Goal: Task Accomplishment & Management: Use online tool/utility

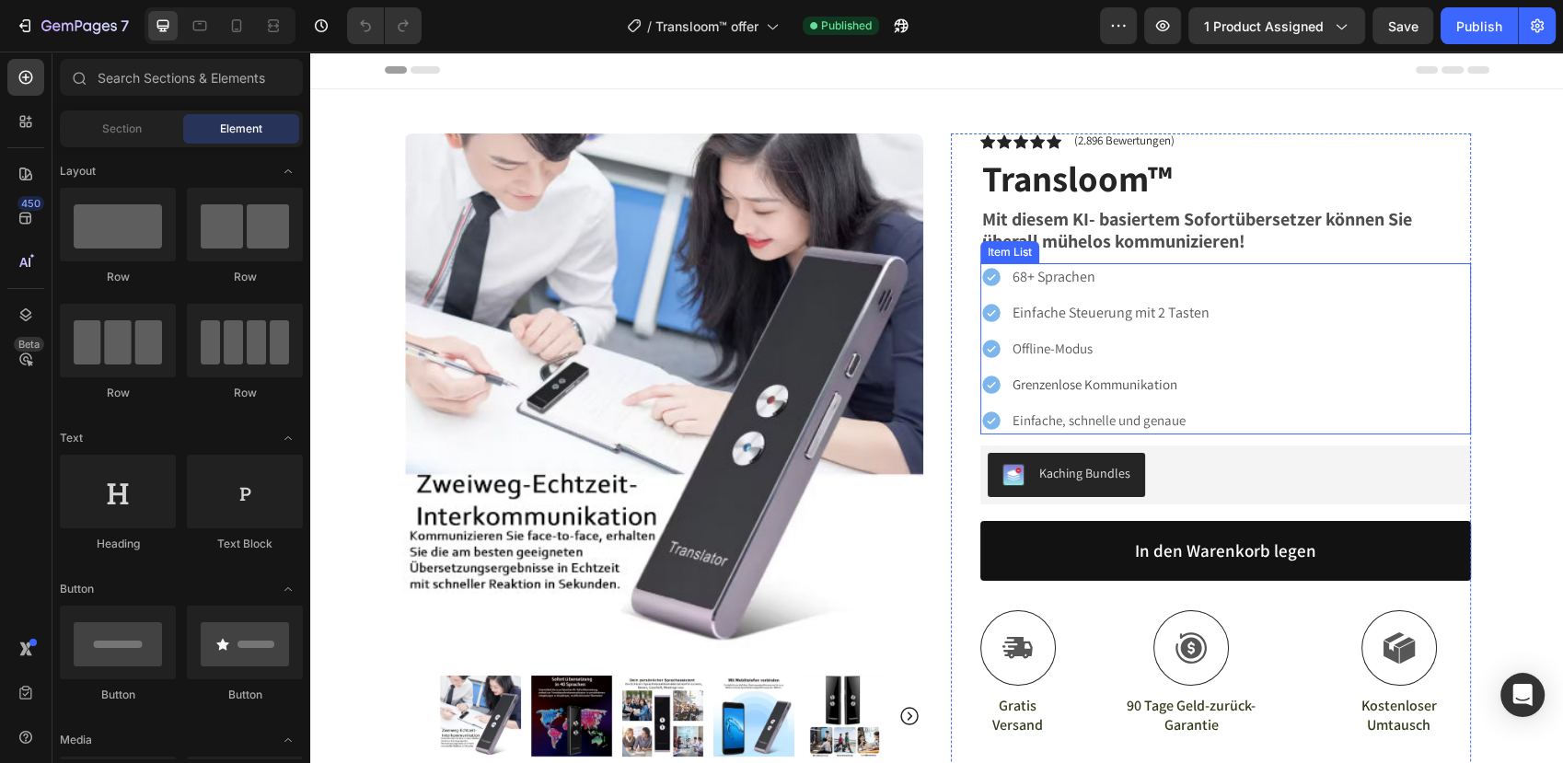
click at [1049, 286] on p "68+ Sprachen" at bounding box center [1110, 277] width 197 height 22
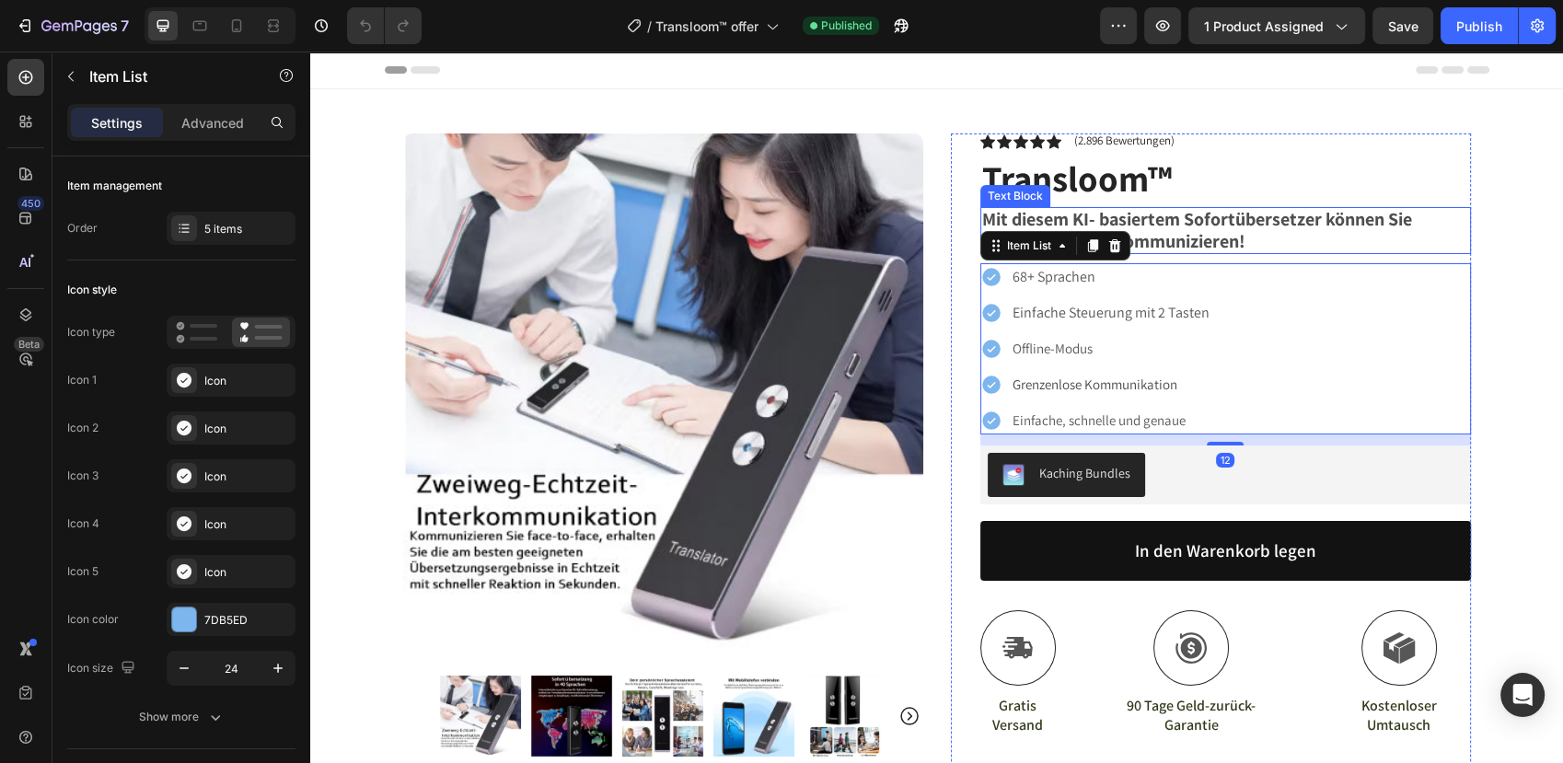
click at [1236, 202] on h1 "Transloom™" at bounding box center [1225, 179] width 491 height 51
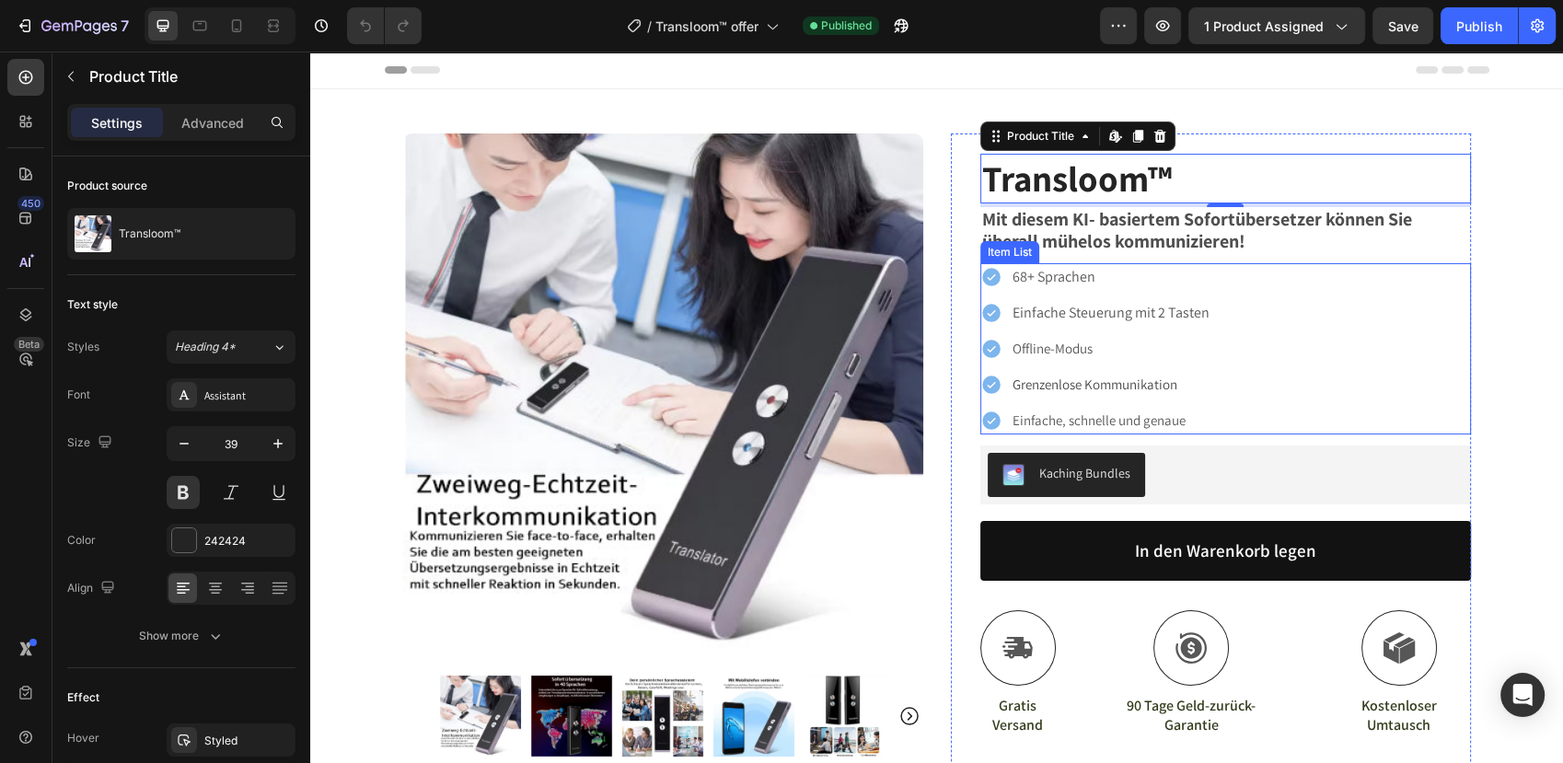
click at [1032, 279] on p "68+ Sprachen" at bounding box center [1110, 277] width 197 height 22
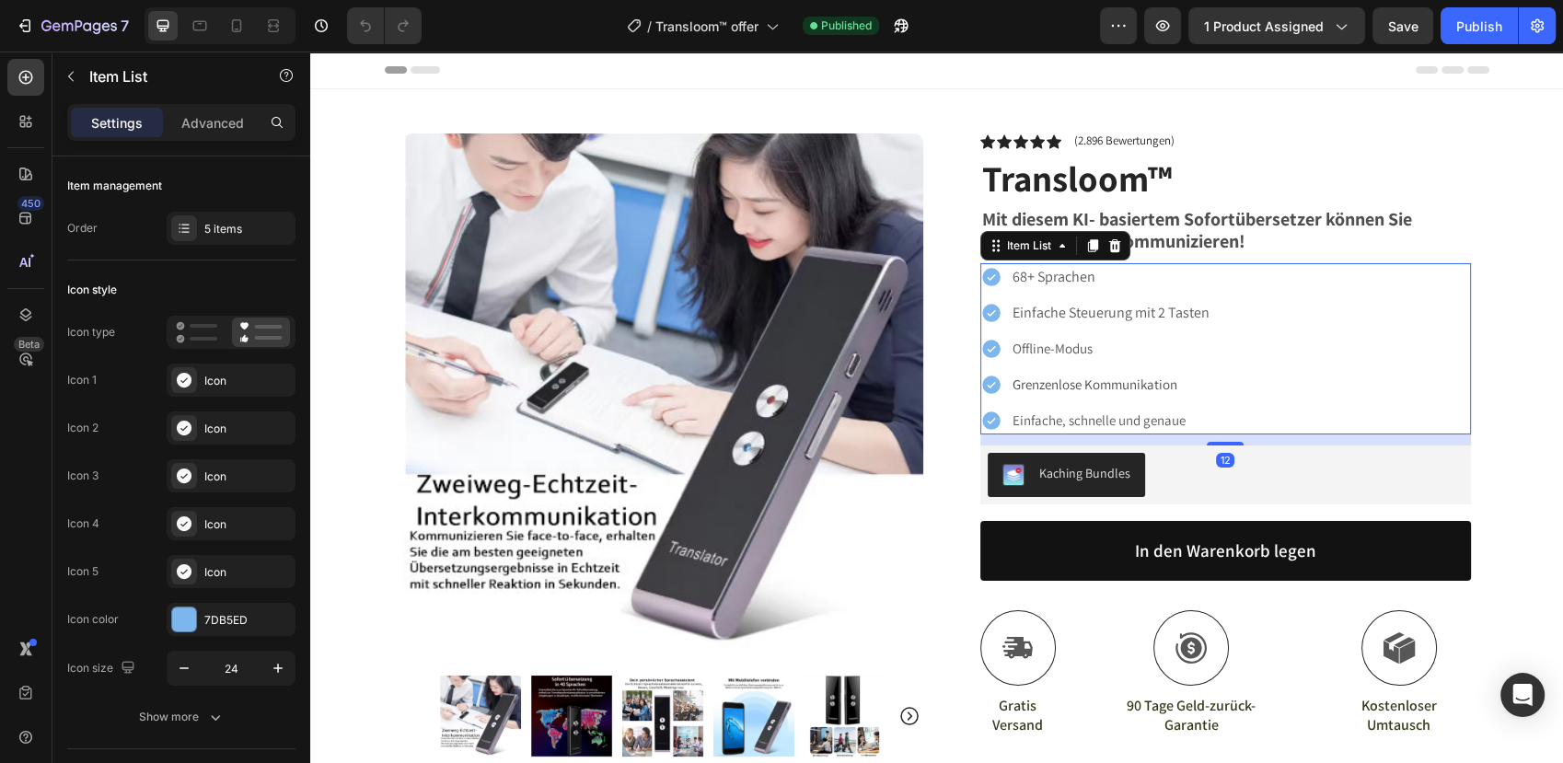
click at [1032, 279] on p "68+ Sprachen" at bounding box center [1110, 277] width 197 height 22
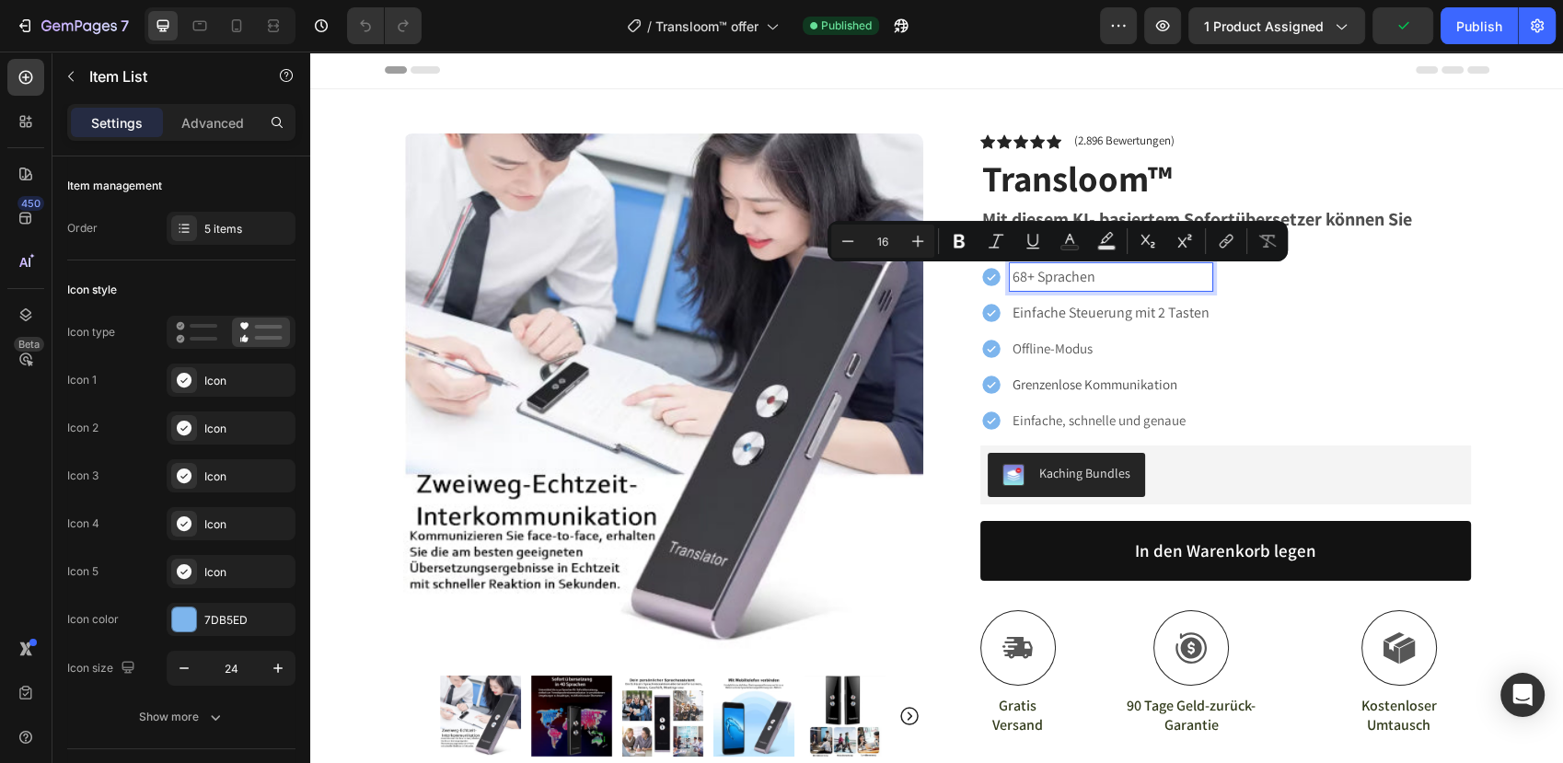
click at [1012, 288] on p "68+ Sprachen" at bounding box center [1110, 277] width 197 height 22
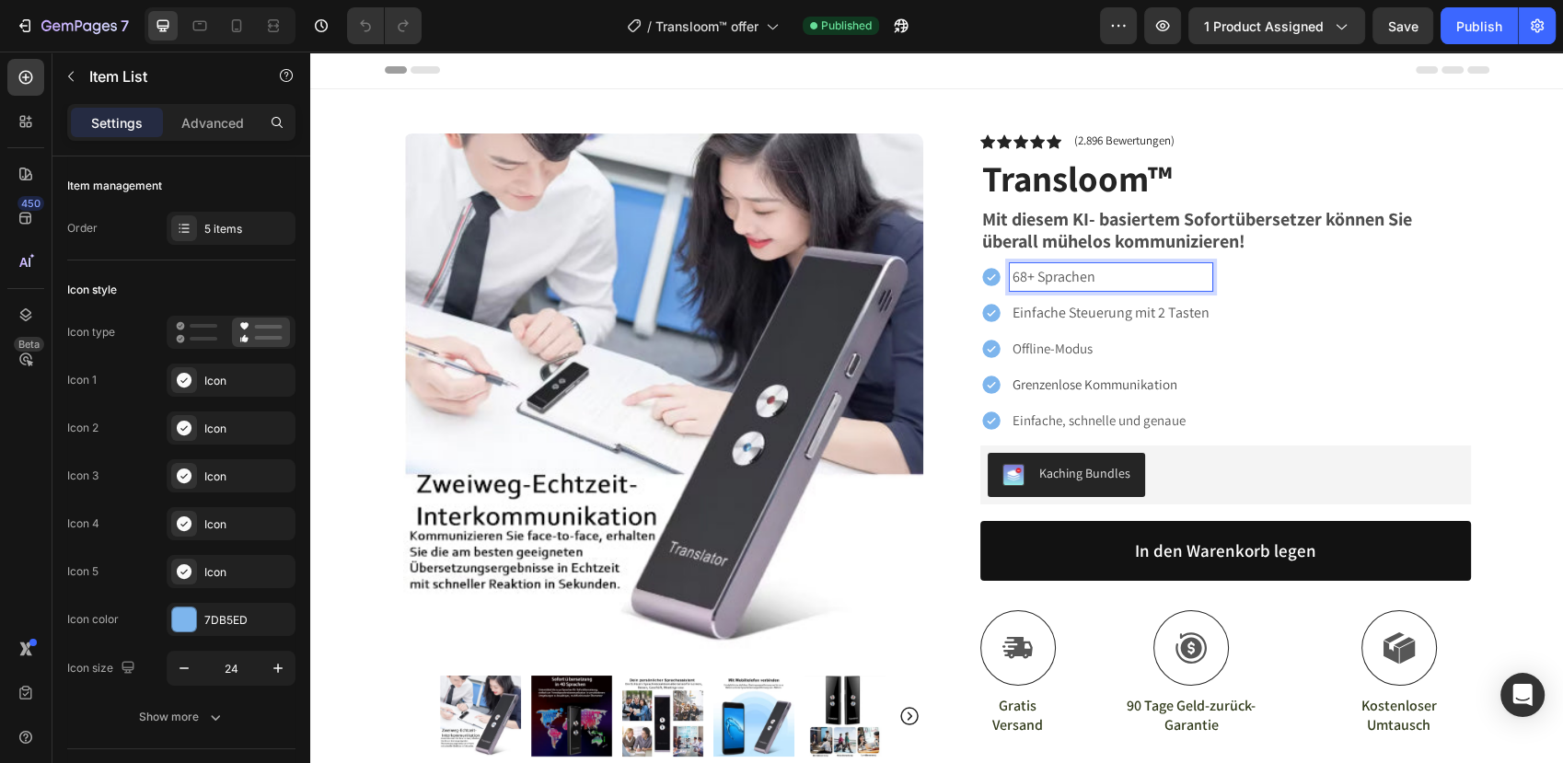
click at [1090, 316] on p "Einfache Steuerung mit 2 Tasten" at bounding box center [1110, 313] width 197 height 22
click at [1078, 357] on span "Offline-Modus" at bounding box center [1052, 348] width 80 height 17
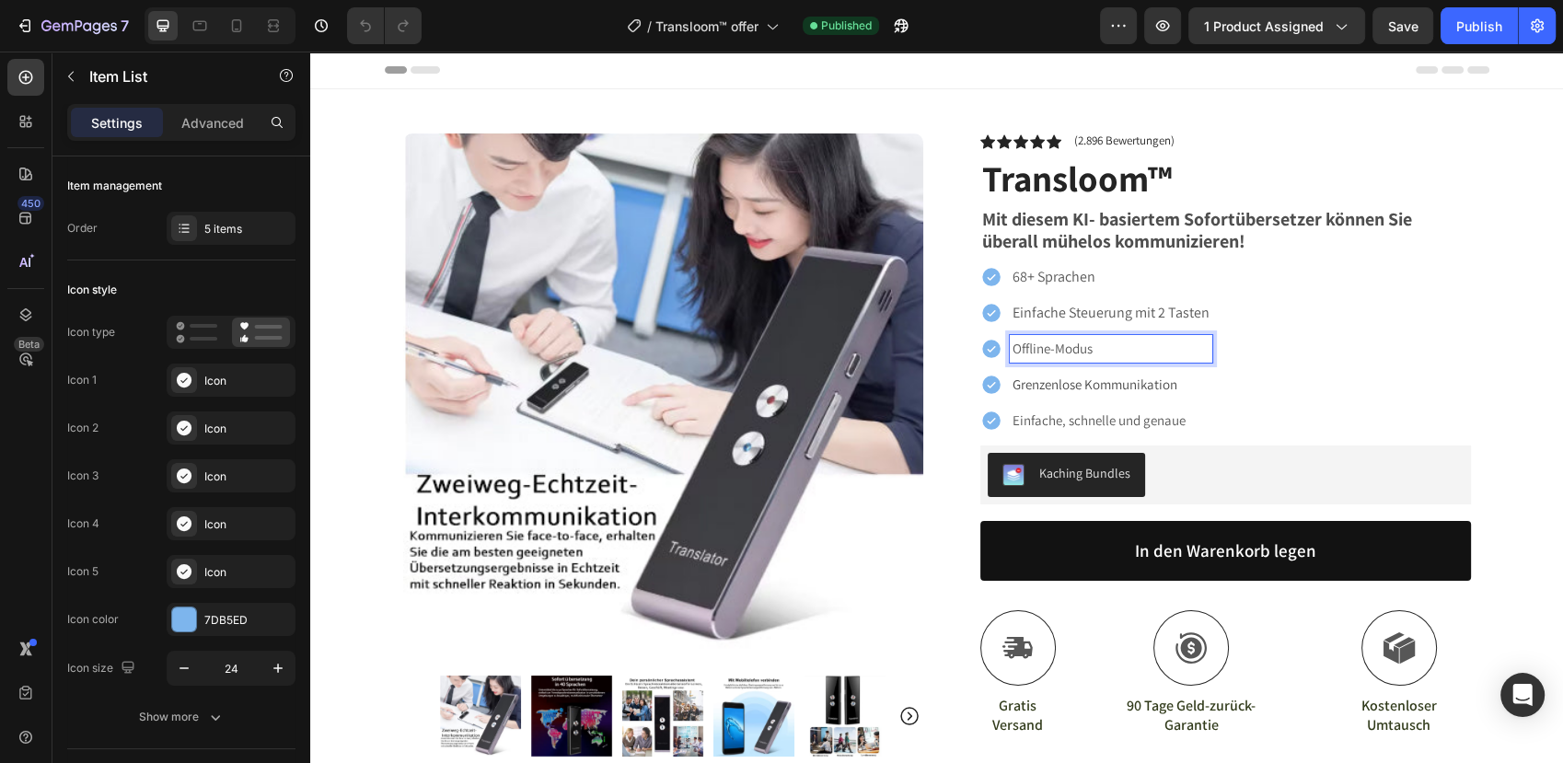
click at [1098, 350] on p "Offline-Modus" at bounding box center [1110, 349] width 197 height 22
click at [1093, 383] on span "Grenzenlose Kommunikation" at bounding box center [1094, 383] width 165 height 17
click at [1084, 424] on span "Einfache, schnelle und genaue" at bounding box center [1098, 419] width 173 height 17
click at [236, 29] on icon at bounding box center [237, 25] width 10 height 13
type input "18"
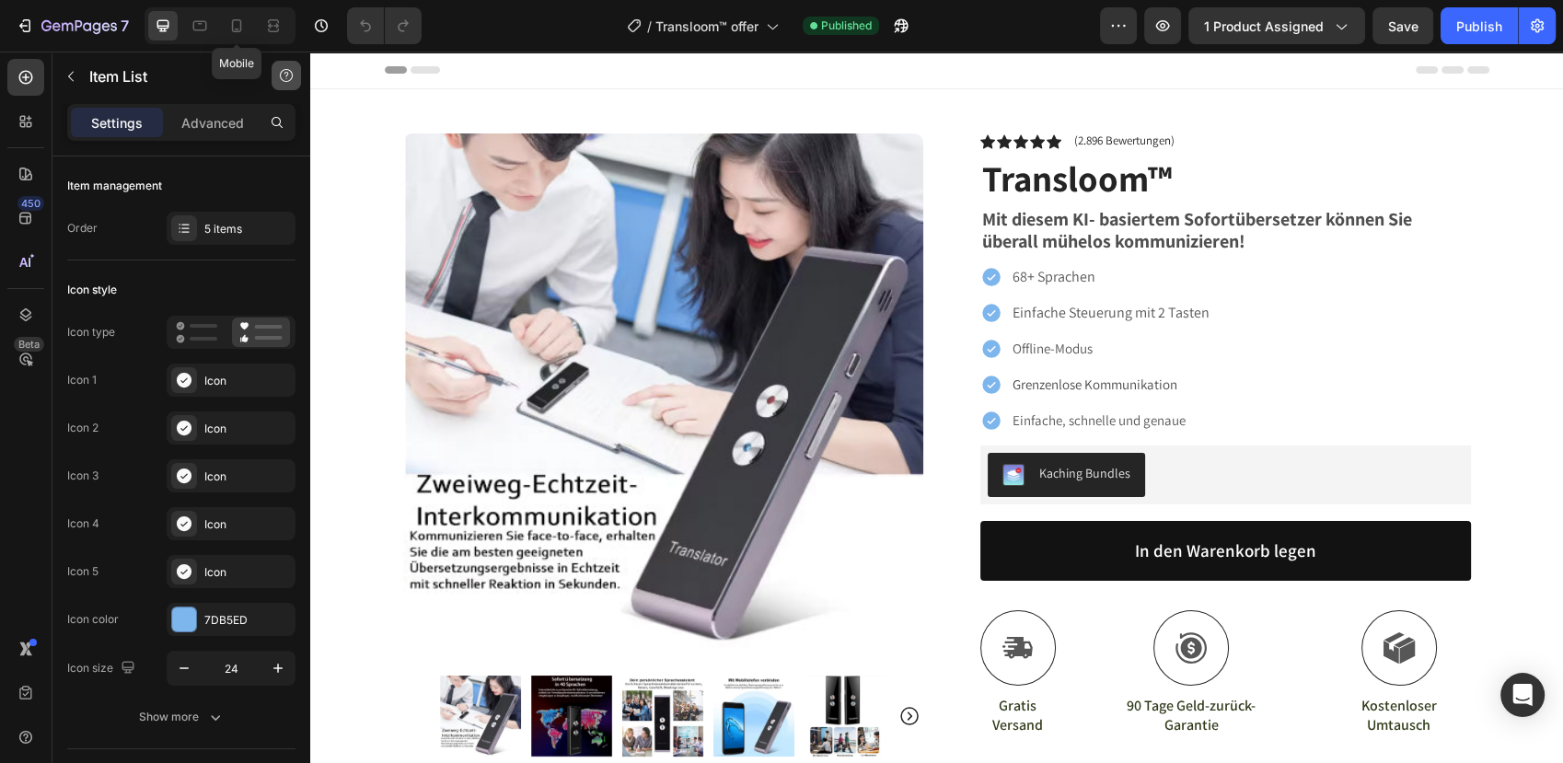
type input "15"
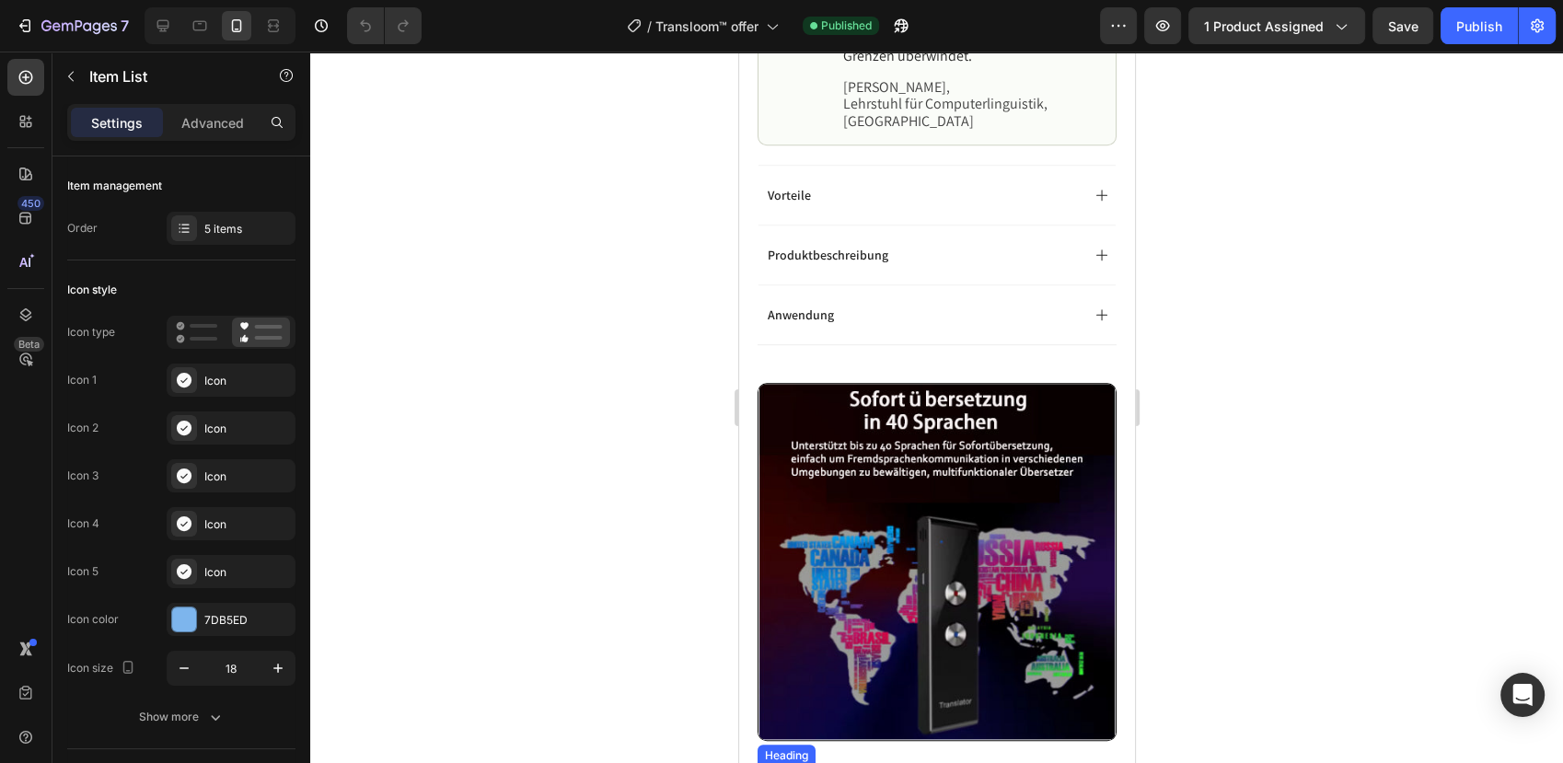
scroll to position [1714, 0]
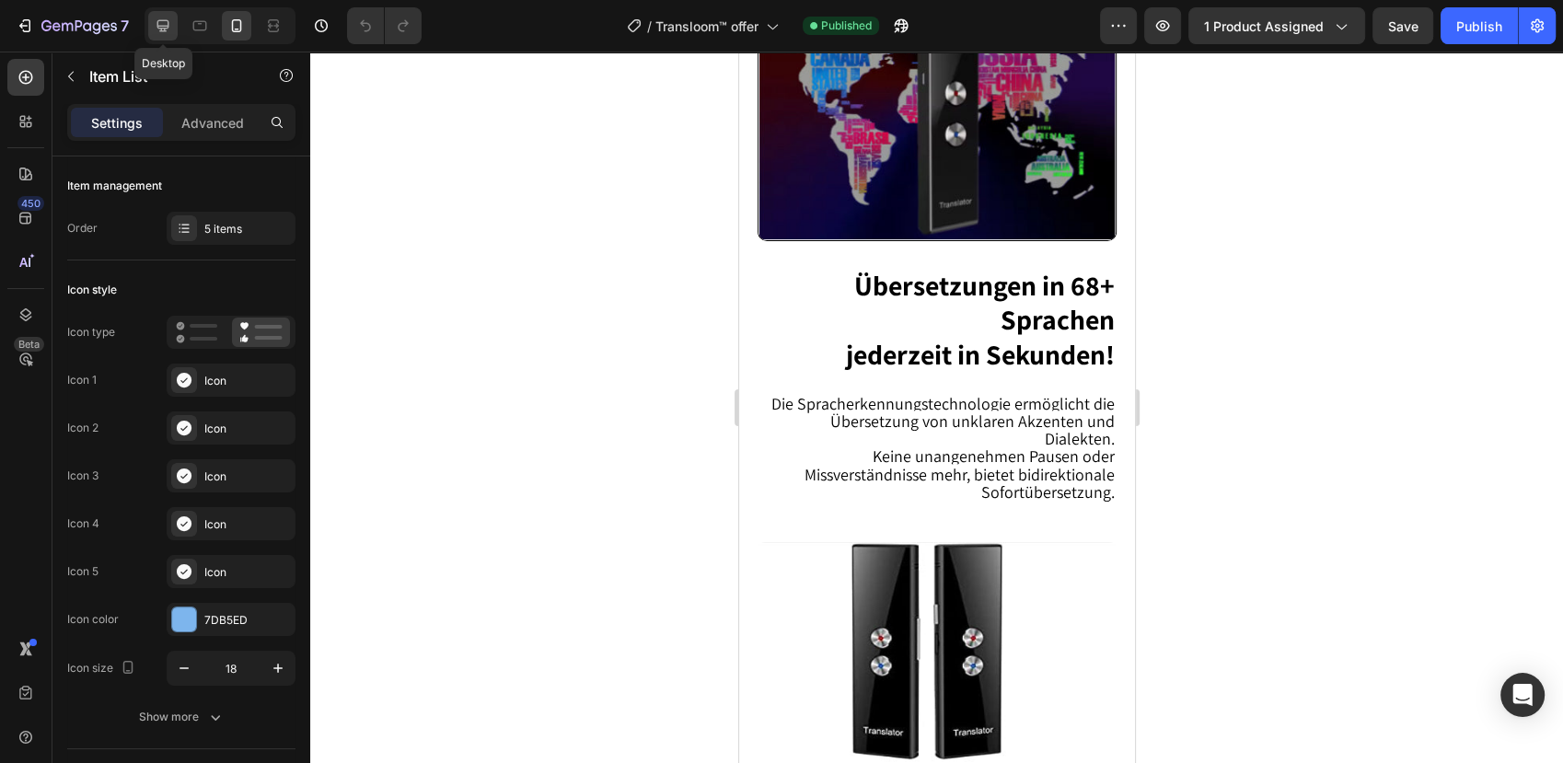
click at [166, 25] on icon at bounding box center [163, 26] width 18 height 18
type input "24"
type input "16"
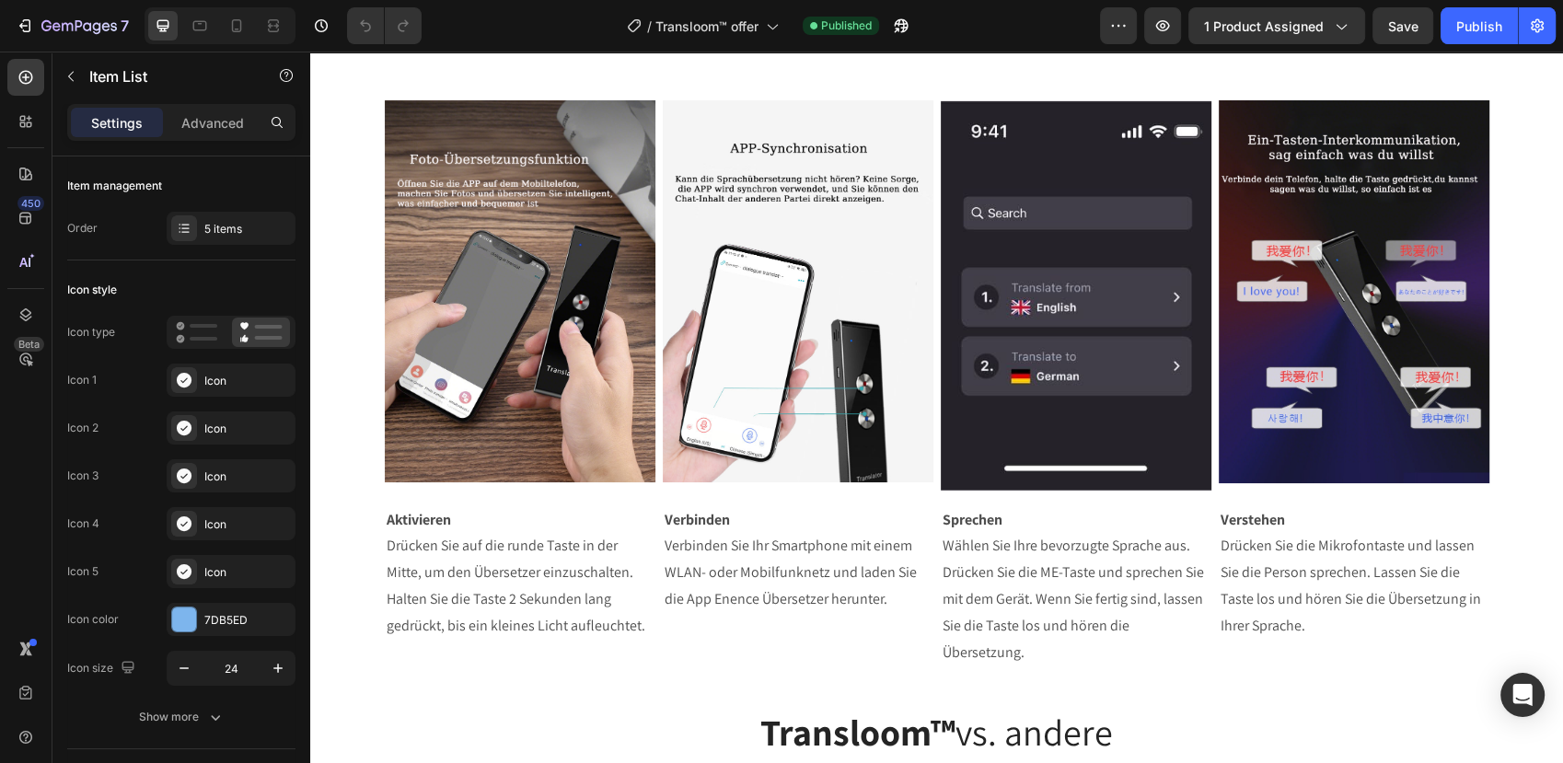
scroll to position [4148, 0]
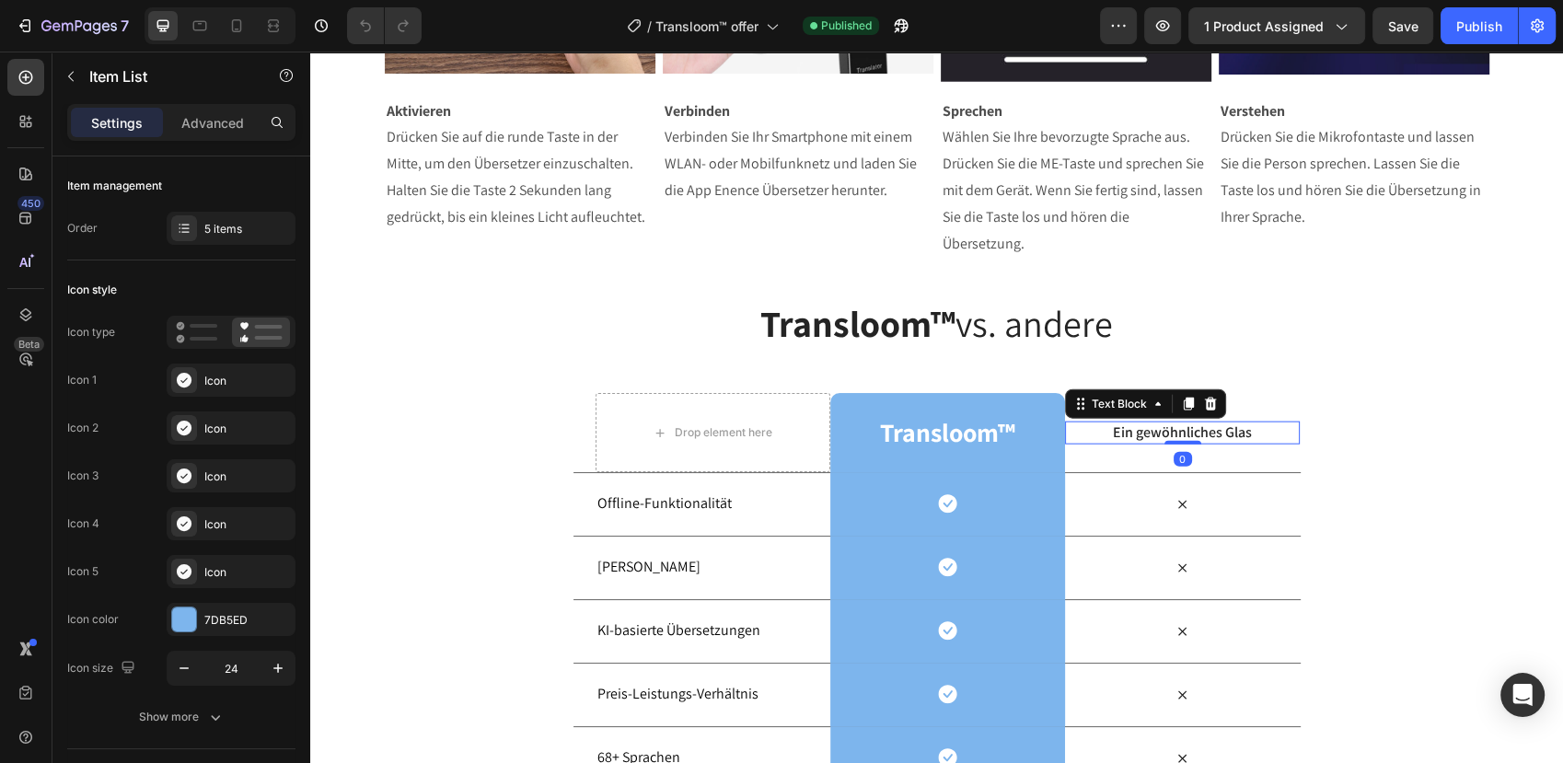
click at [1132, 433] on p "Ein gewöhnliches Glas" at bounding box center [1182, 432] width 231 height 19
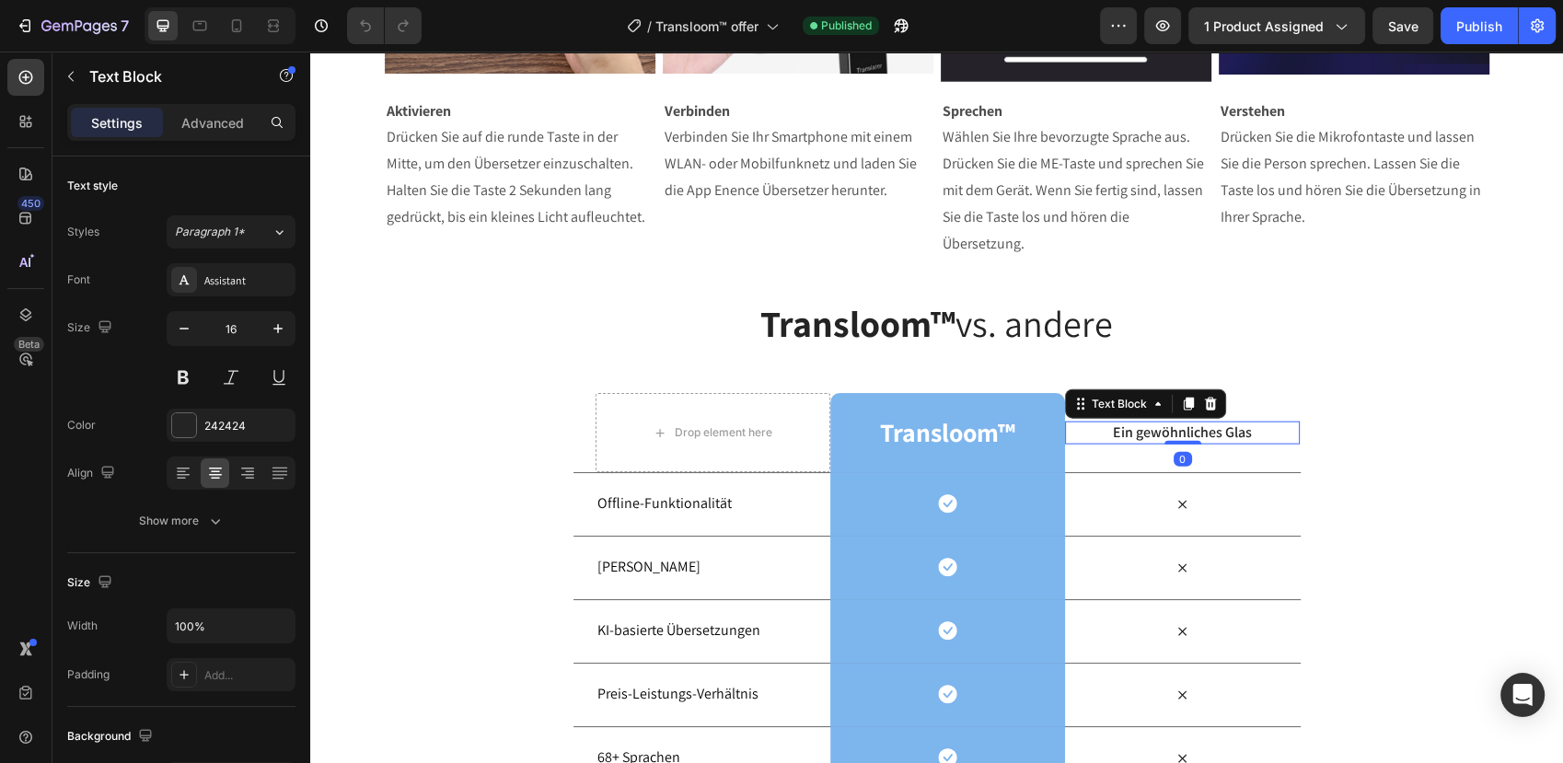
click at [1214, 428] on p "Ein gewöhnliches Glas" at bounding box center [1182, 432] width 231 height 19
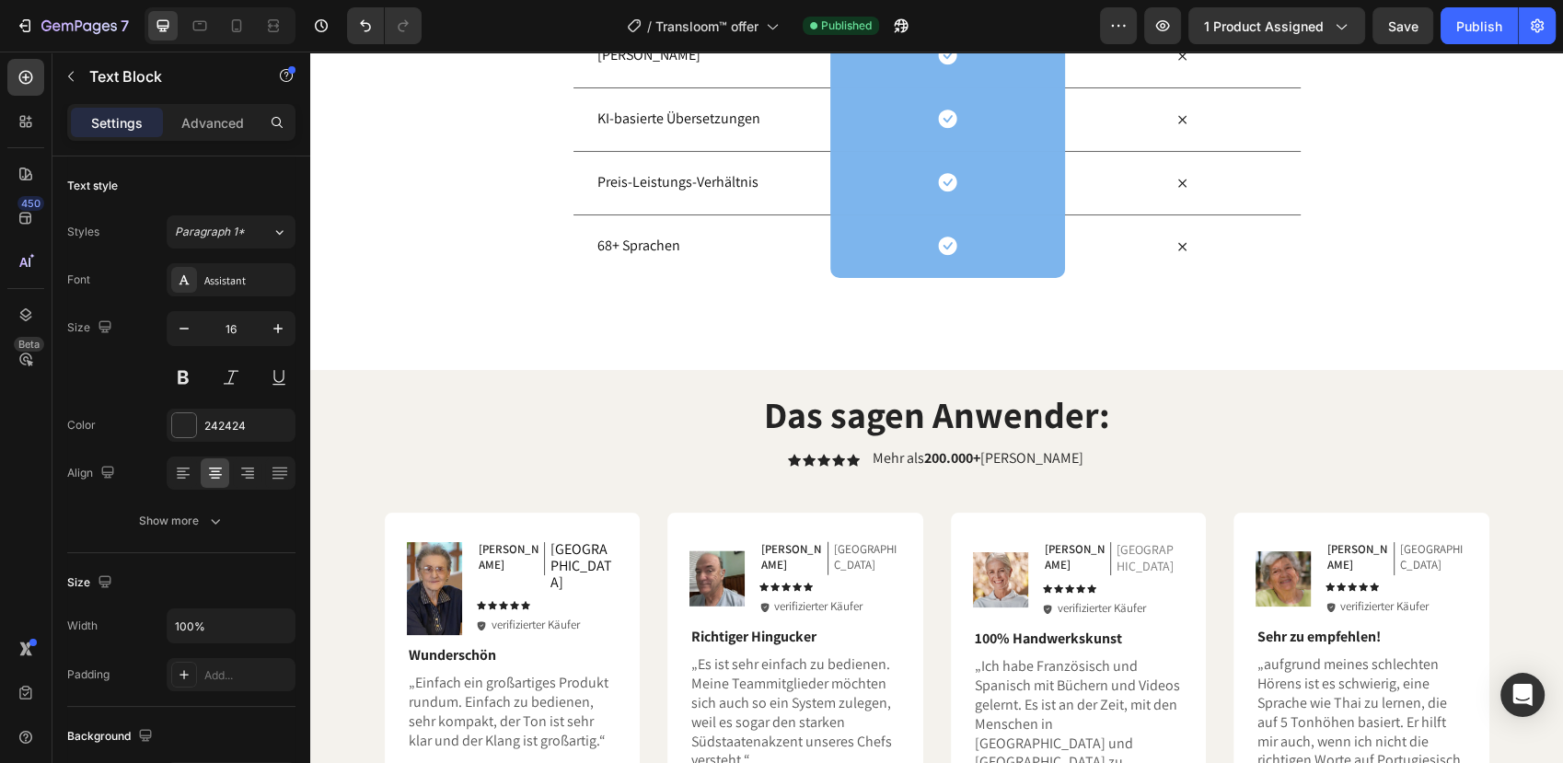
scroll to position [4950, 0]
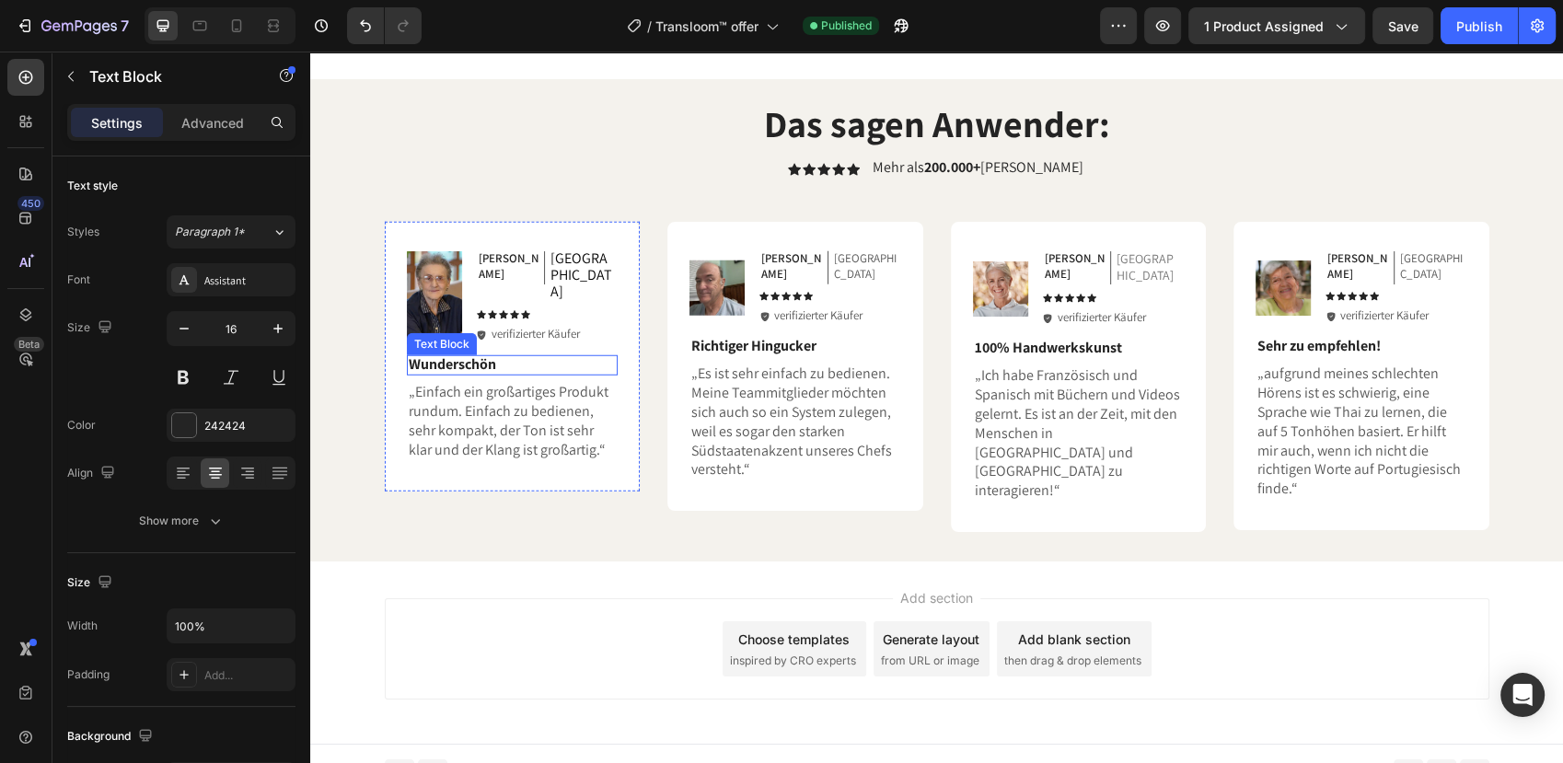
click at [472, 354] on strong "Wunderschön" at bounding box center [452, 363] width 87 height 19
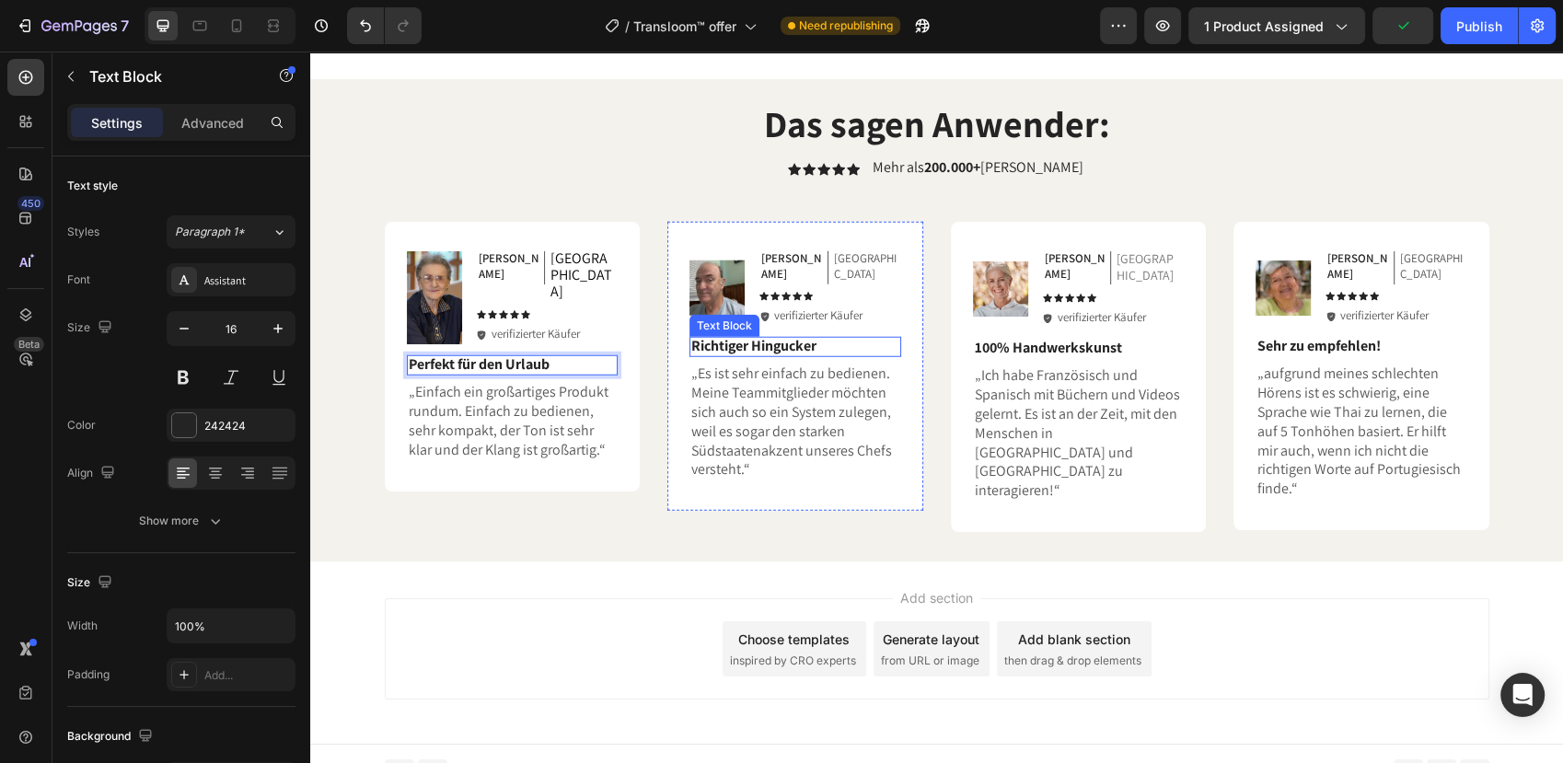
click at [753, 336] on strong "Richtiger Hingucker" at bounding box center [753, 345] width 125 height 19
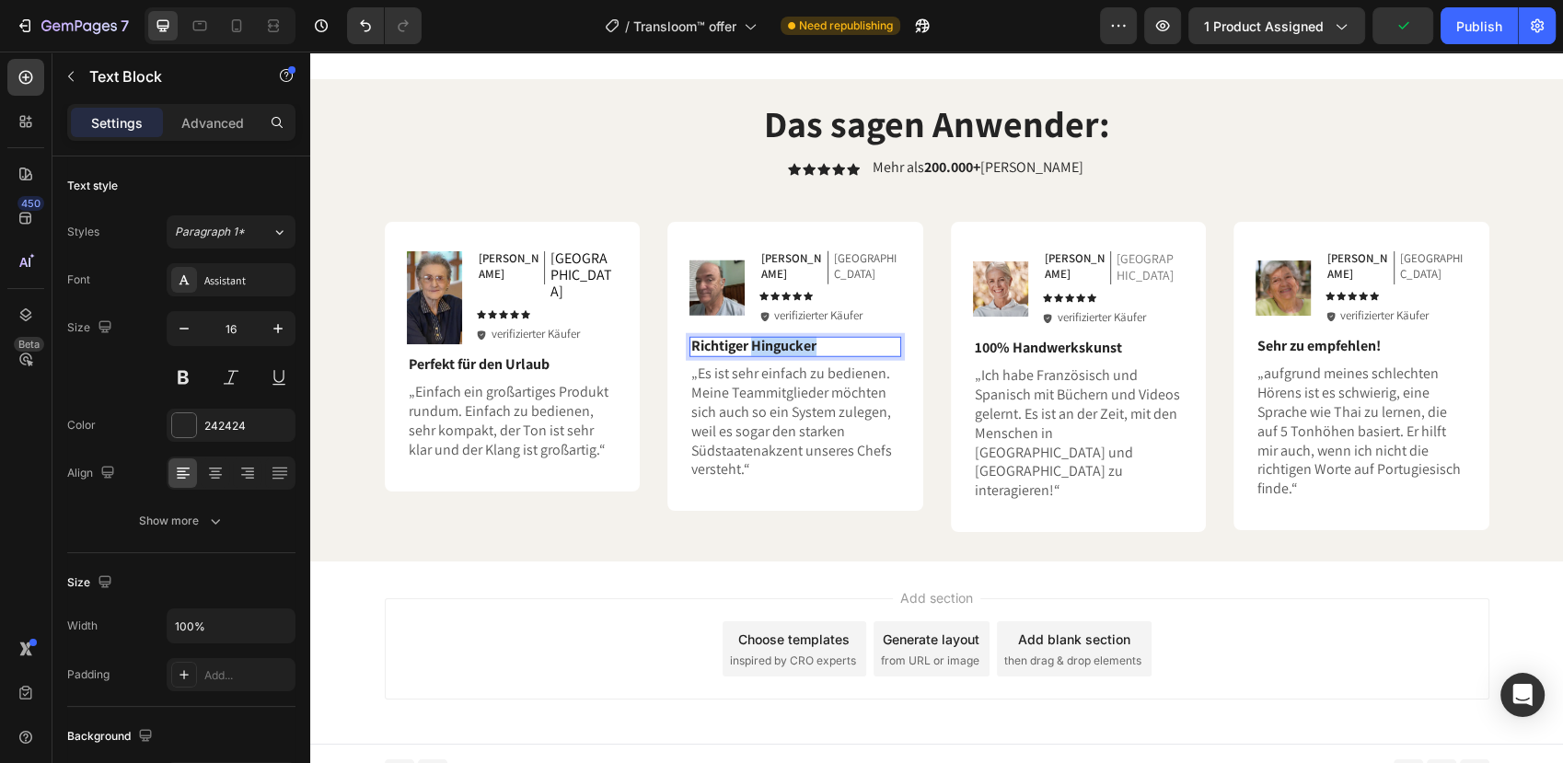
click at [753, 336] on strong "Richtiger Hingucker" at bounding box center [753, 345] width 125 height 19
click at [1018, 338] on strong "100% Handwerkskunst" at bounding box center [1048, 347] width 147 height 19
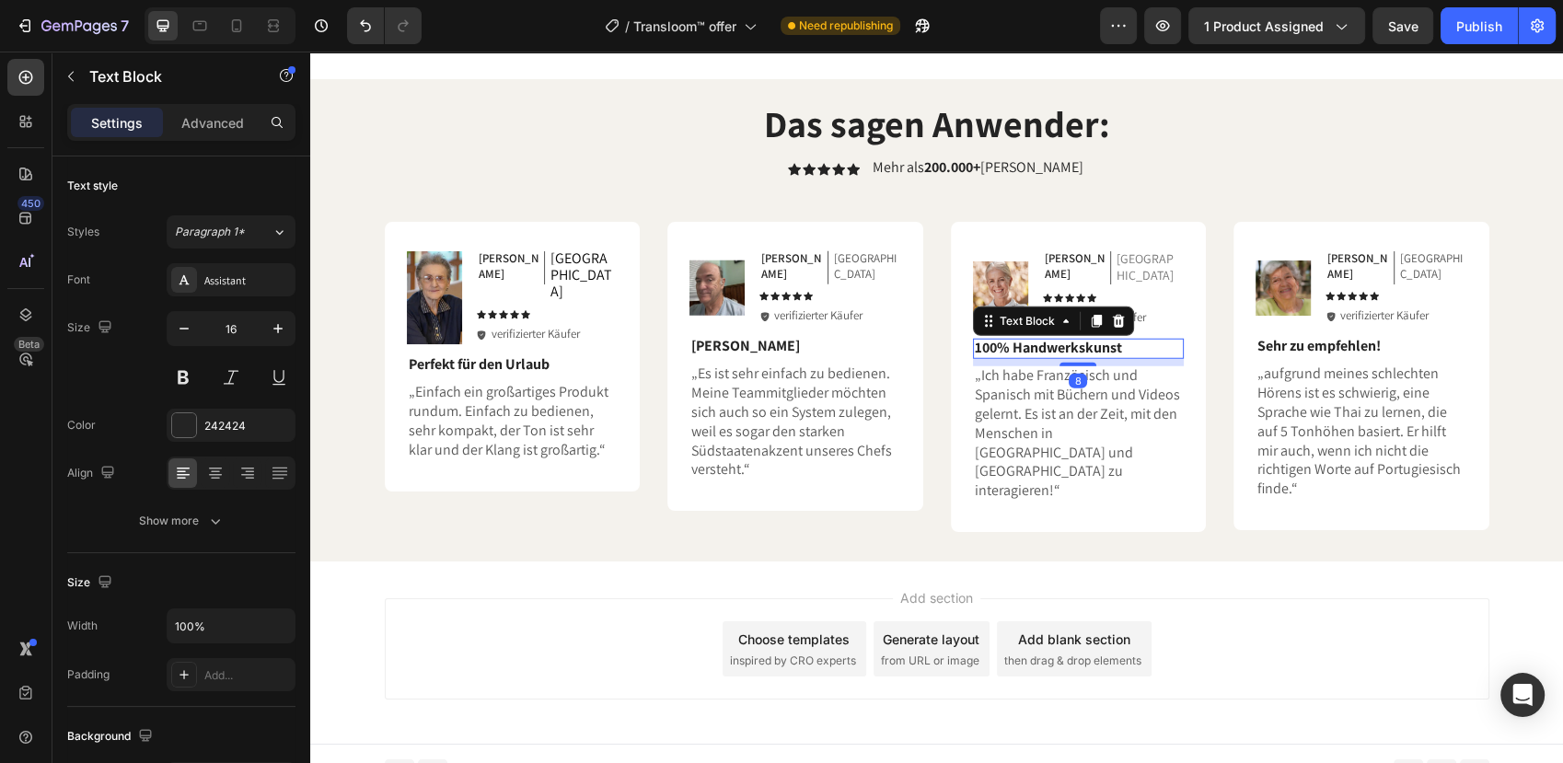
click at [1018, 338] on strong "100% Handwerkskunst" at bounding box center [1048, 347] width 147 height 19
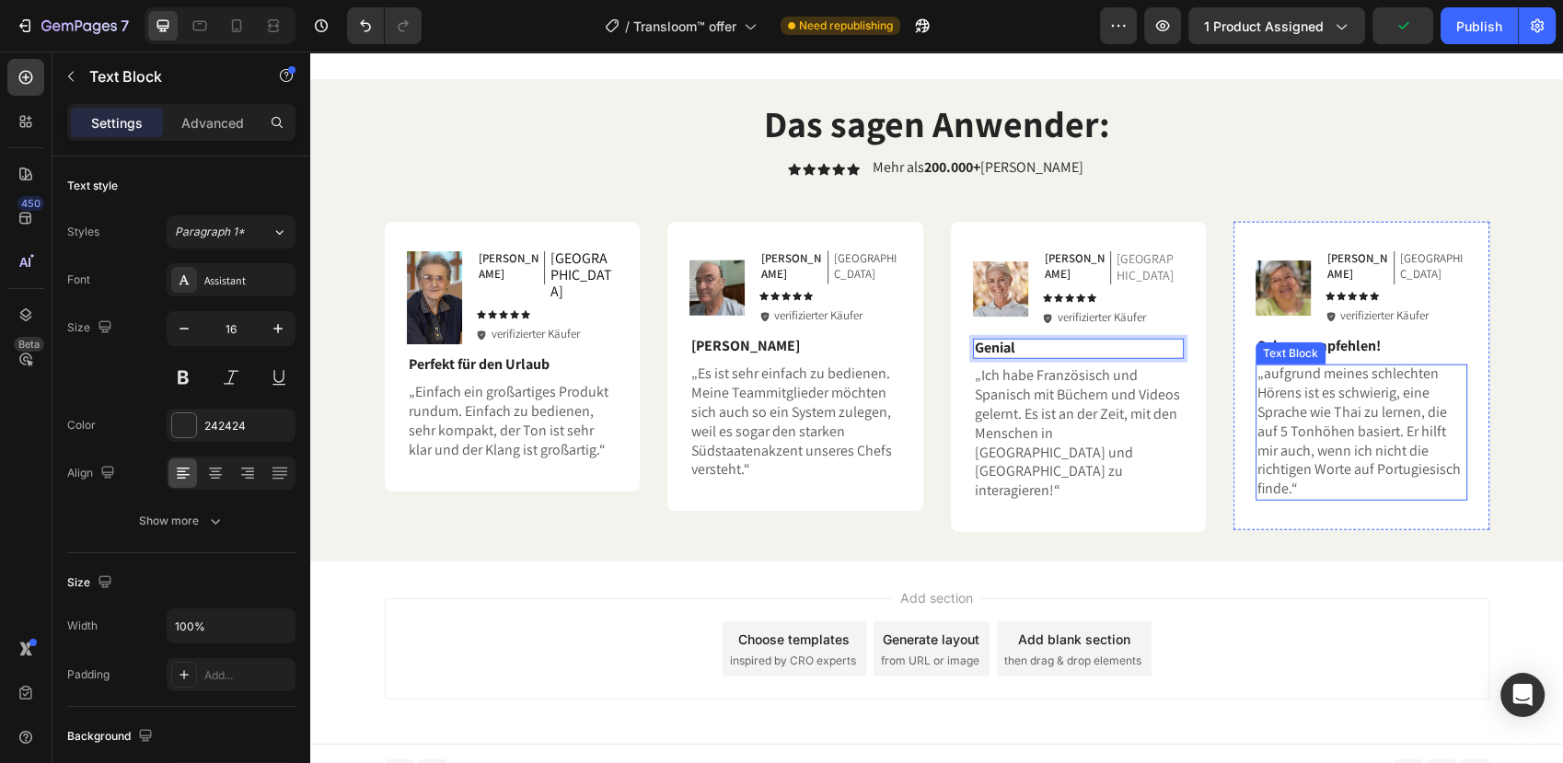
click at [1257, 364] on p "„aufgrund meines schlechten Hörens ist es schwierig, eine Sprache wie Thai zu l…" at bounding box center [1361, 431] width 208 height 134
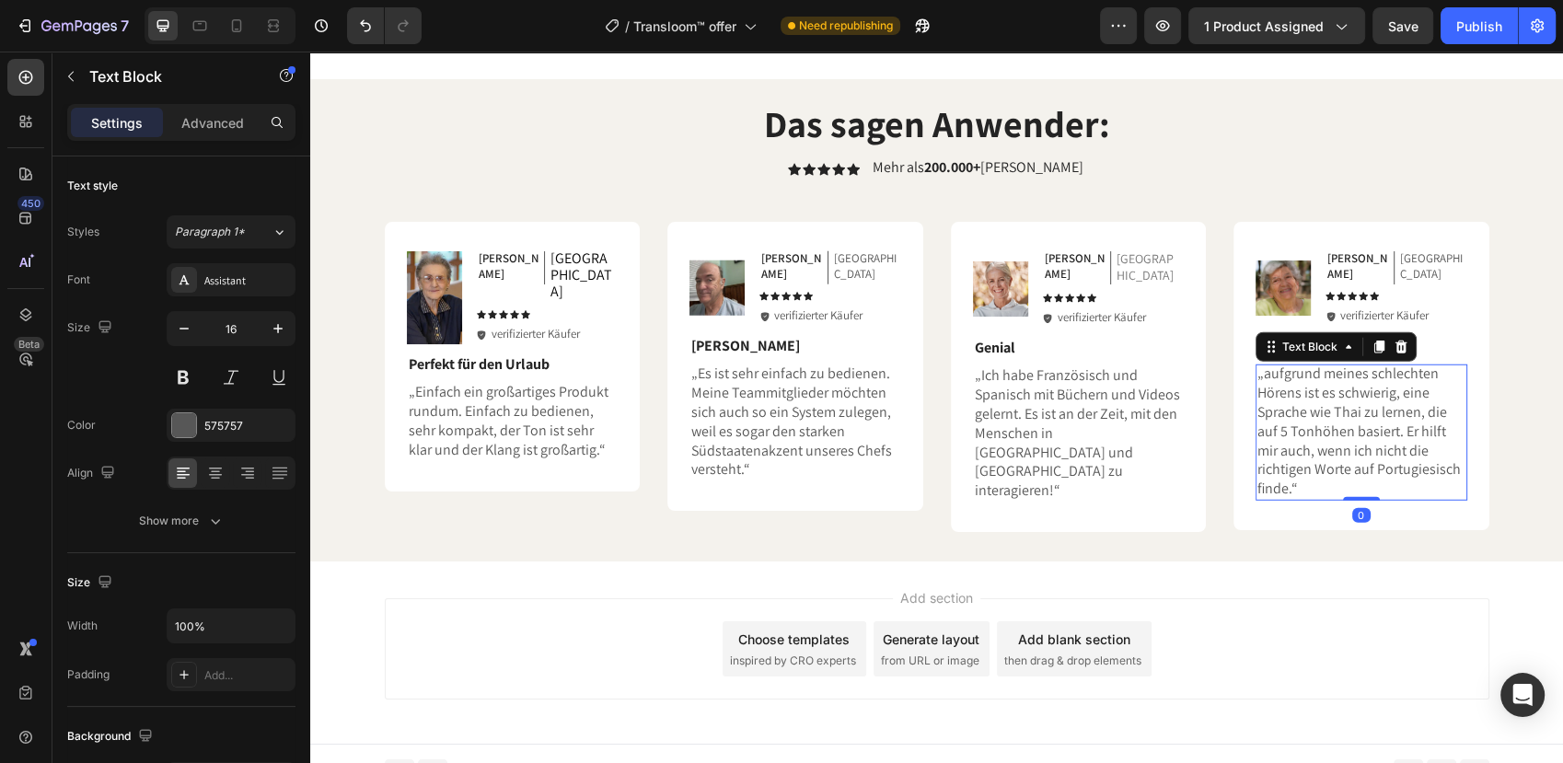
click at [1257, 366] on p "„aufgrund meines schlechten Hörens ist es schwierig, eine Sprache wie Thai zu l…" at bounding box center [1361, 431] width 208 height 134
click at [1262, 364] on p "„aufgrund meines schlechten Hörens ist es schwierig, eine Sprache wie Thai zu l…" at bounding box center [1361, 431] width 208 height 134
click at [1480, 30] on div "Publish" at bounding box center [1479, 26] width 46 height 19
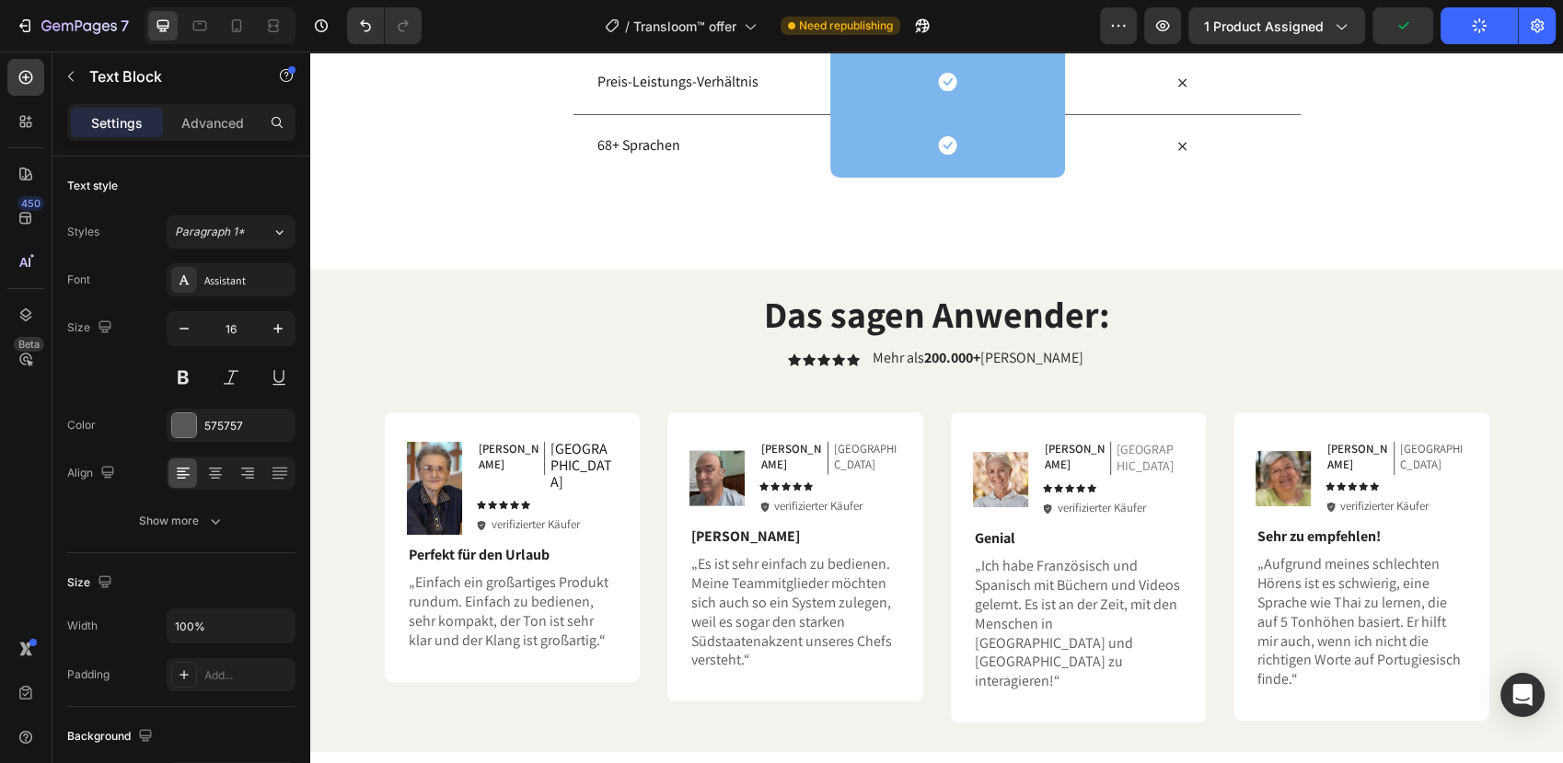
scroll to position [3724, 0]
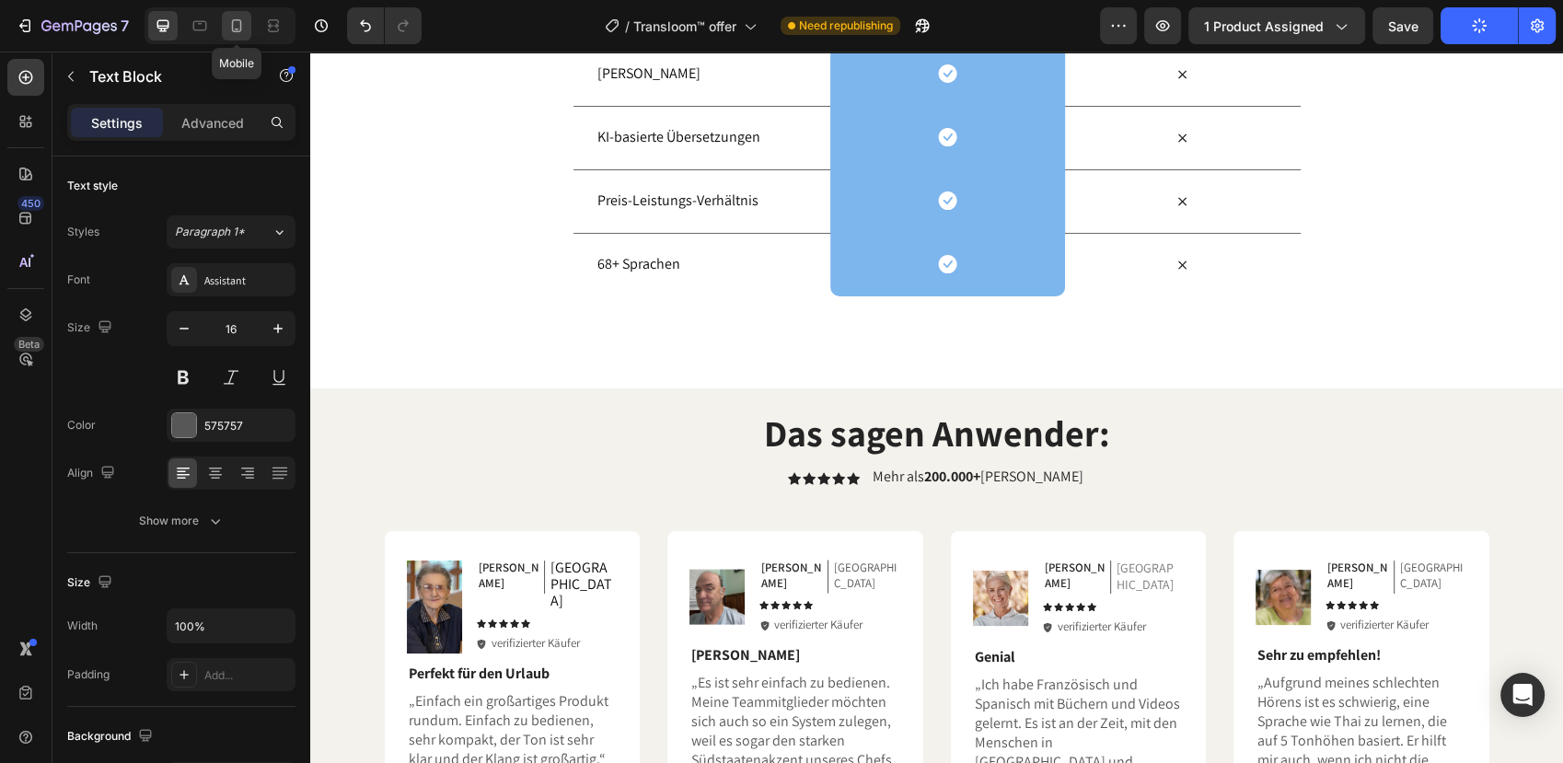
click at [240, 29] on icon at bounding box center [237, 25] width 10 height 13
type input "14"
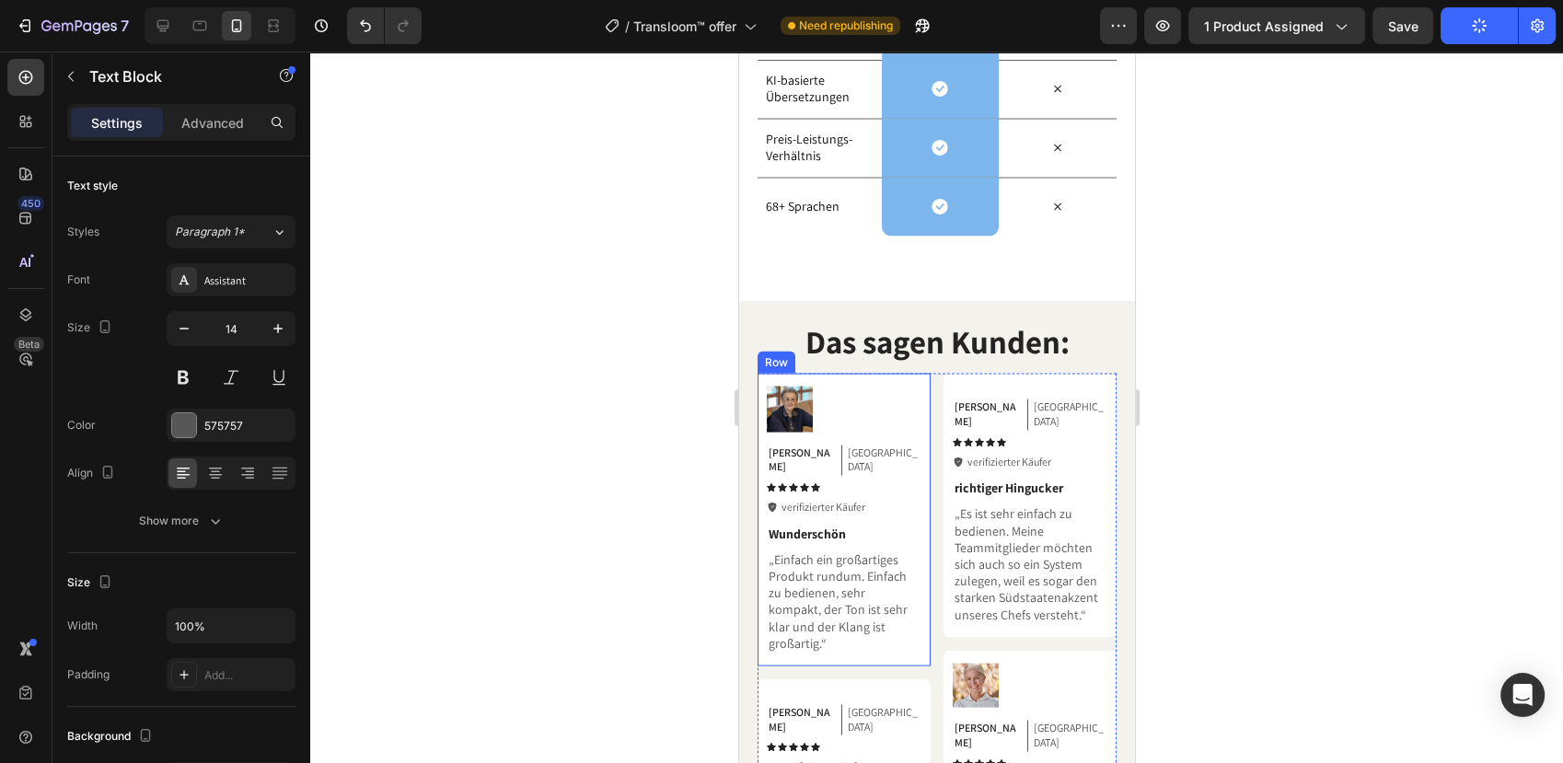
scroll to position [3957, 0]
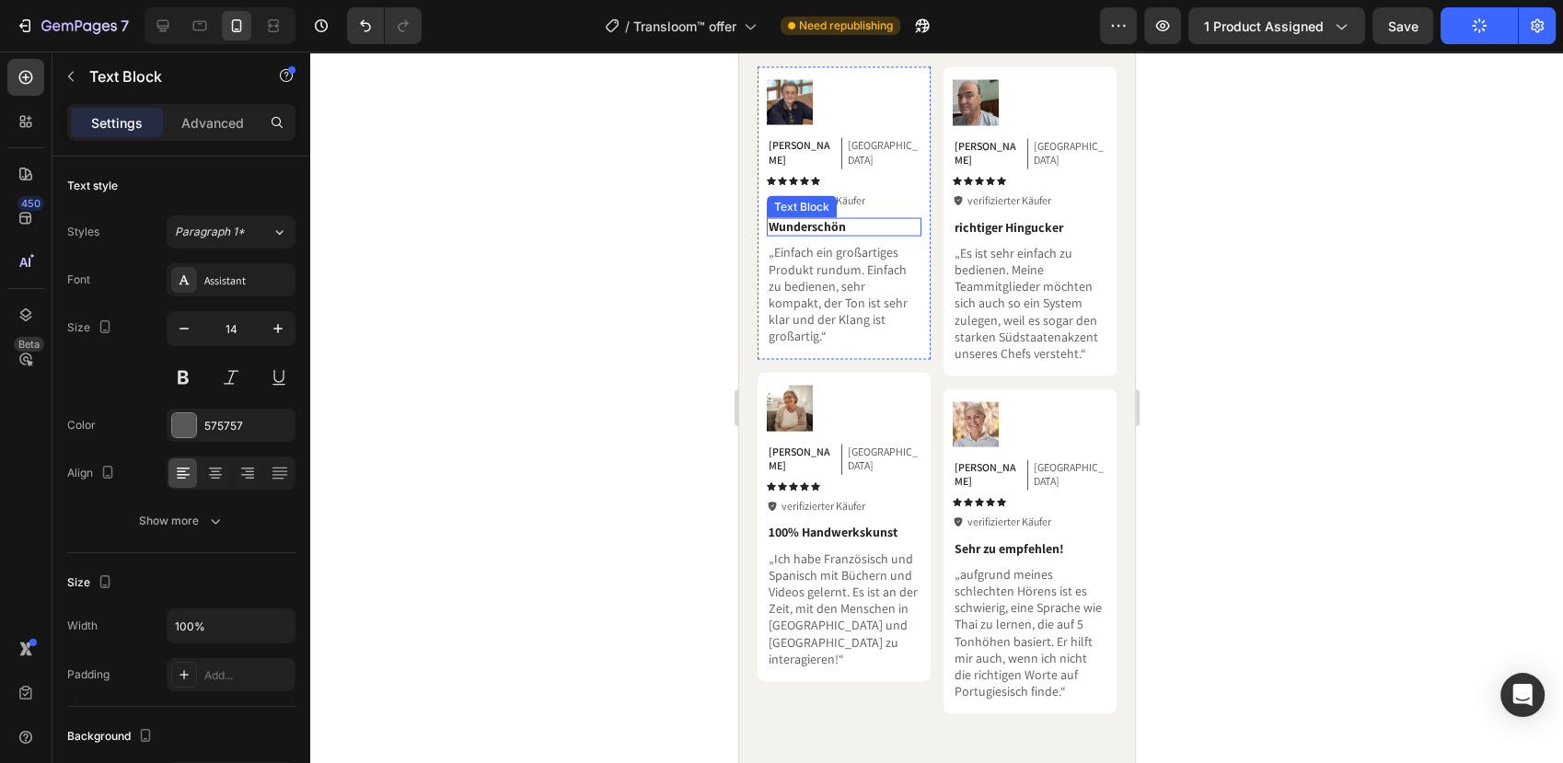
click at [832, 218] on strong "Wunderschön" at bounding box center [806, 226] width 77 height 17
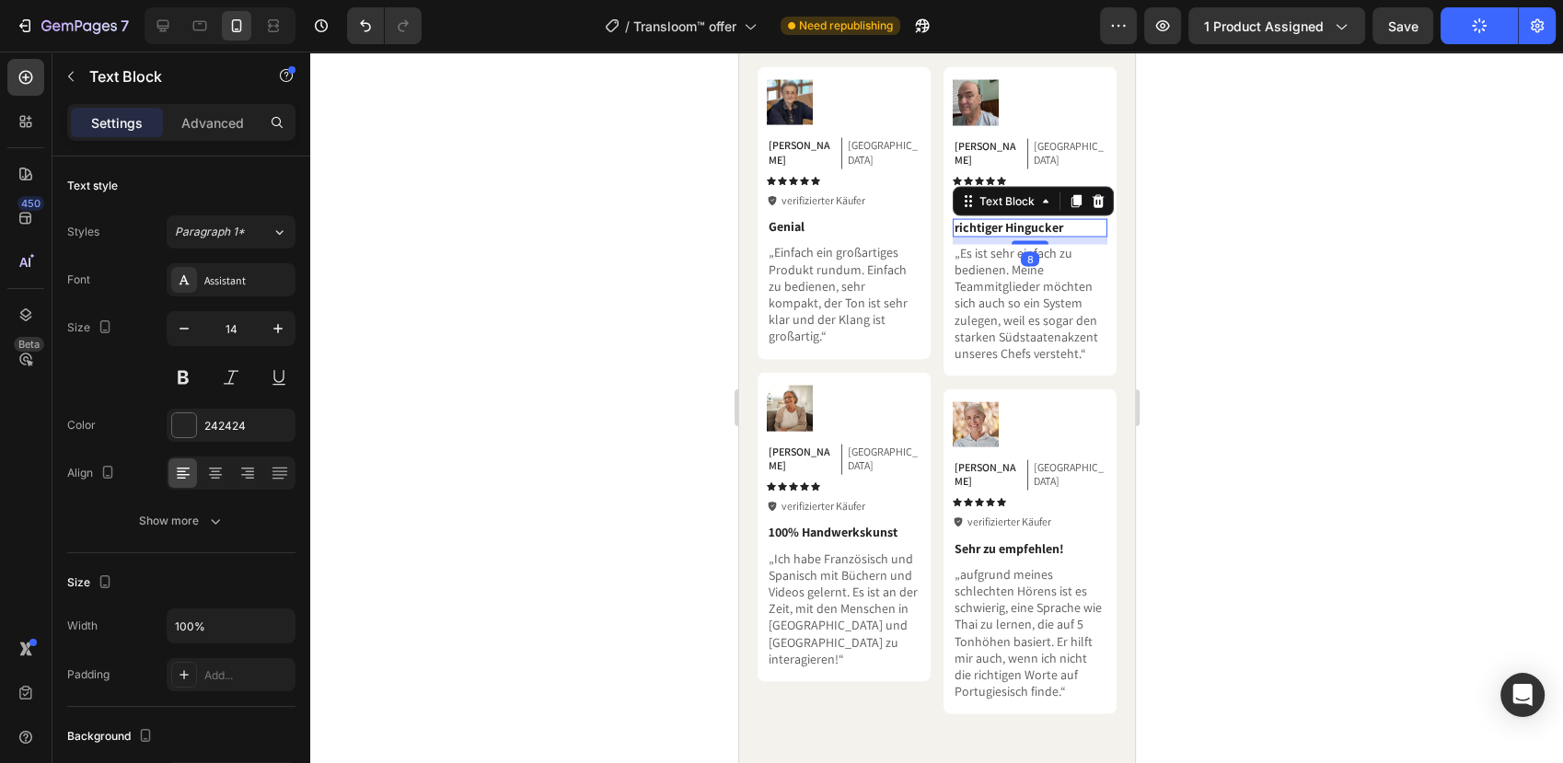
click at [963, 219] on strong "richtiger Hingucker" at bounding box center [1007, 227] width 109 height 17
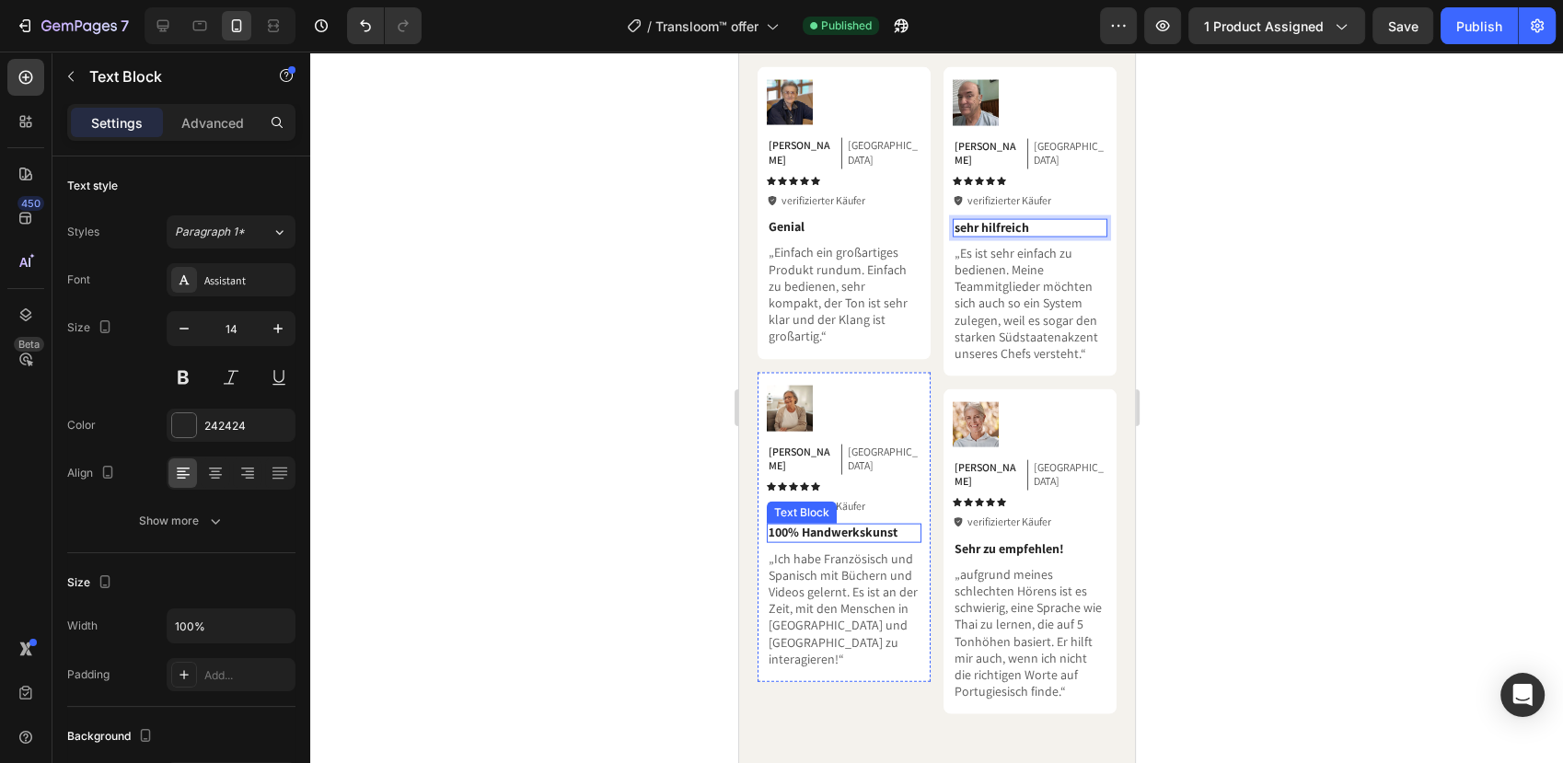
click at [825, 524] on strong "100% Handwerkskunst" at bounding box center [832, 532] width 129 height 17
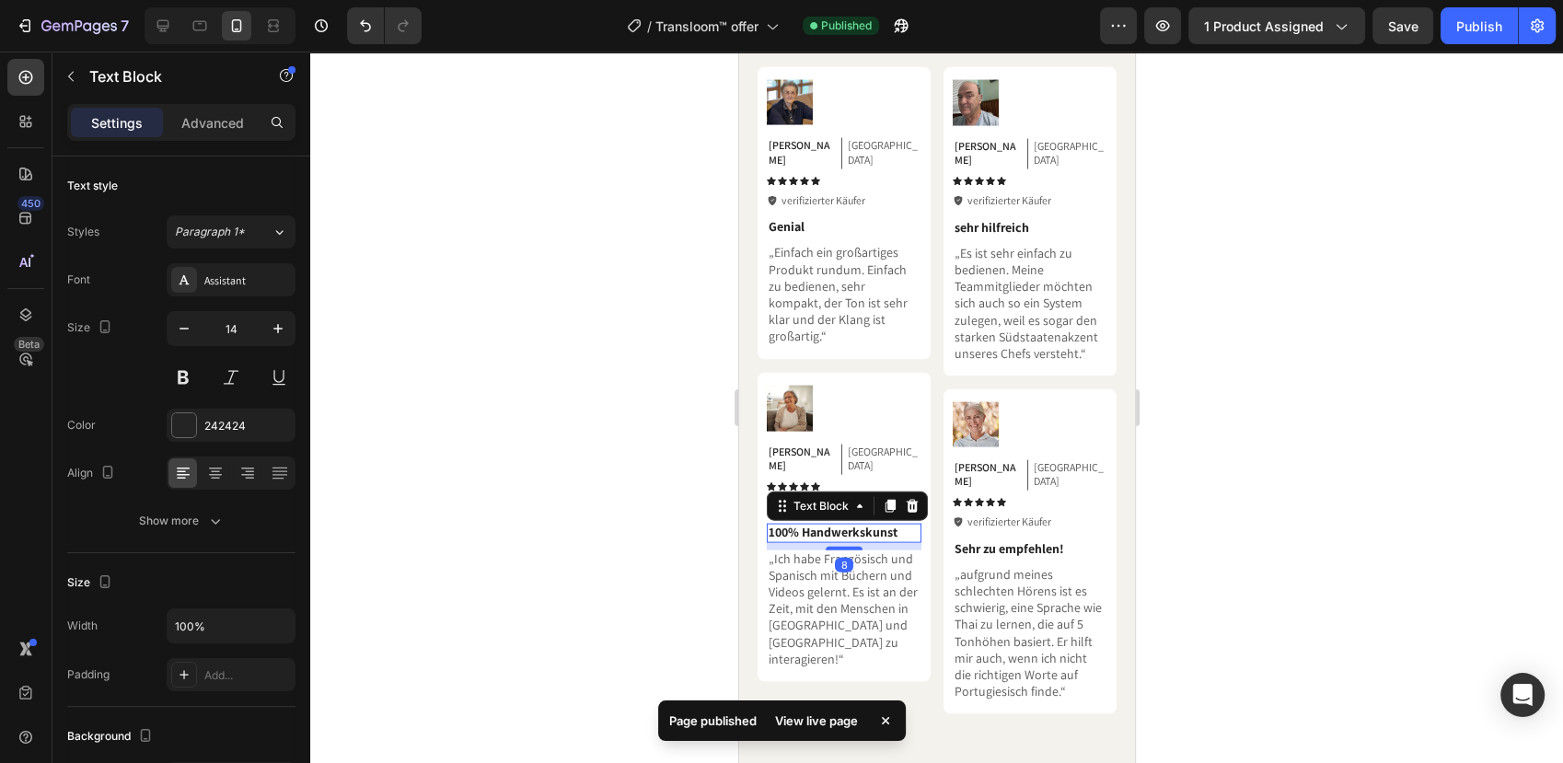
click at [825, 524] on strong "100% Handwerkskunst" at bounding box center [832, 532] width 129 height 17
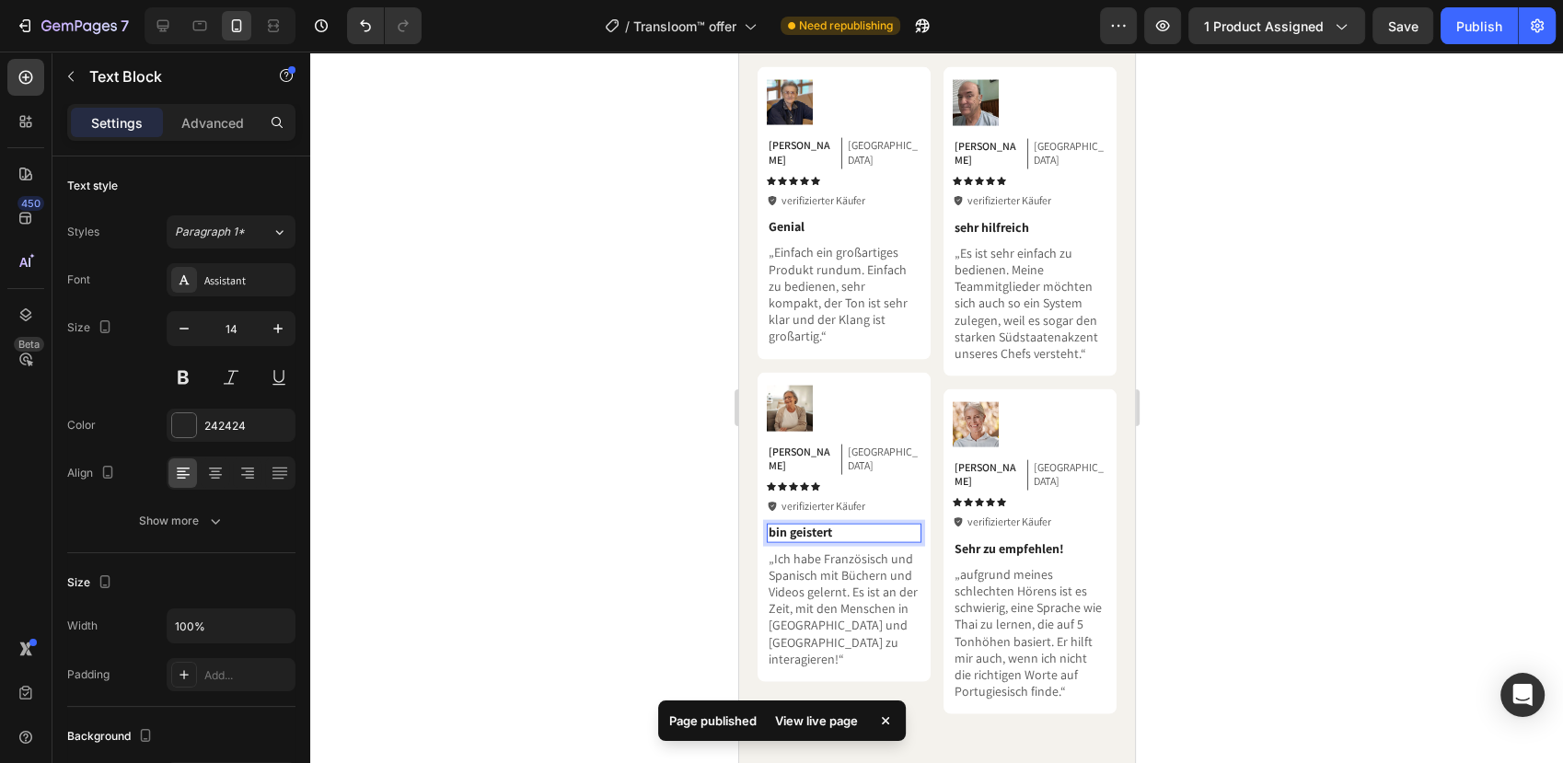
click at [790, 524] on strong "bin geistert" at bounding box center [800, 532] width 64 height 17
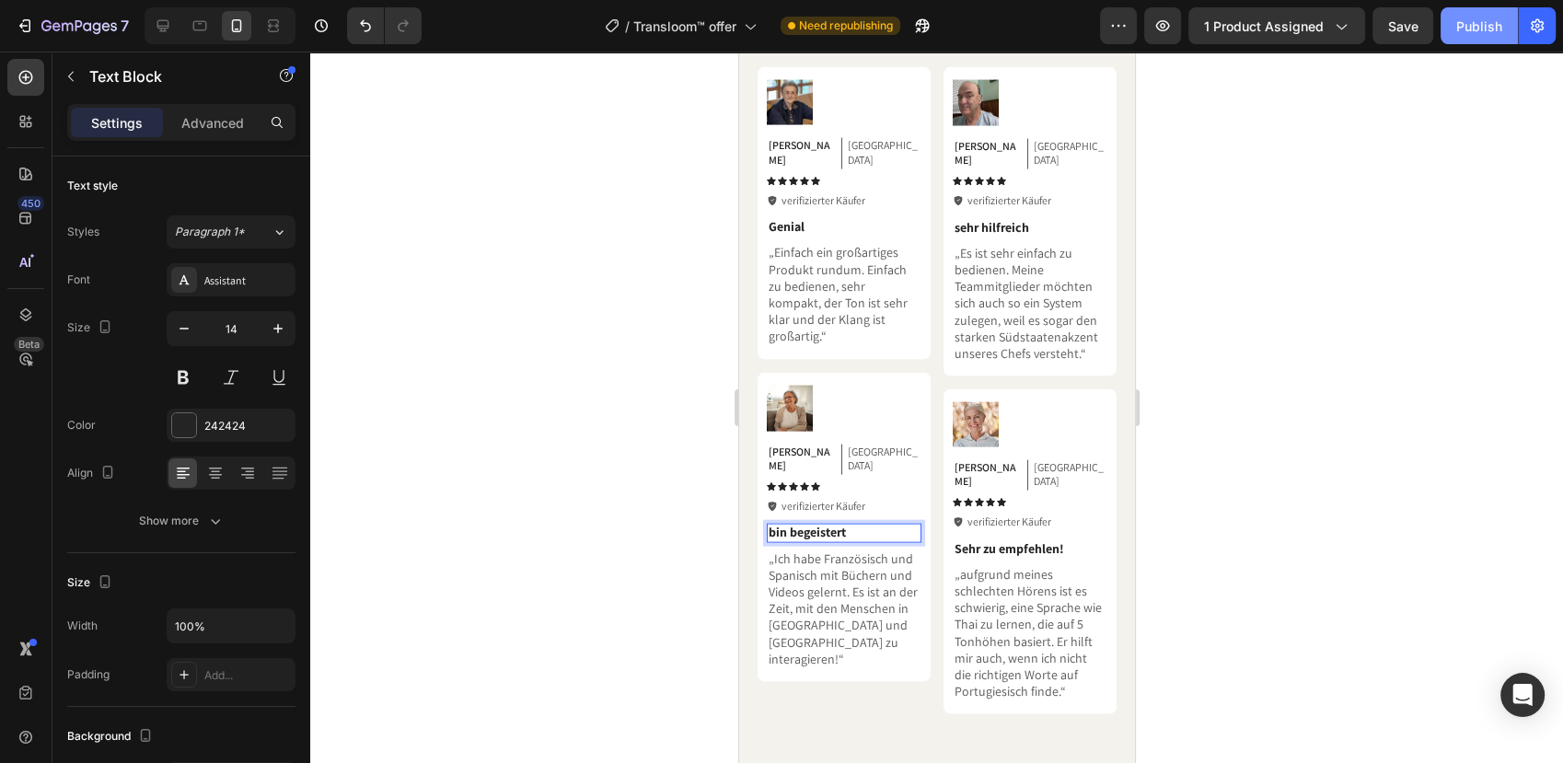
click at [1490, 20] on div "Publish" at bounding box center [1479, 26] width 46 height 19
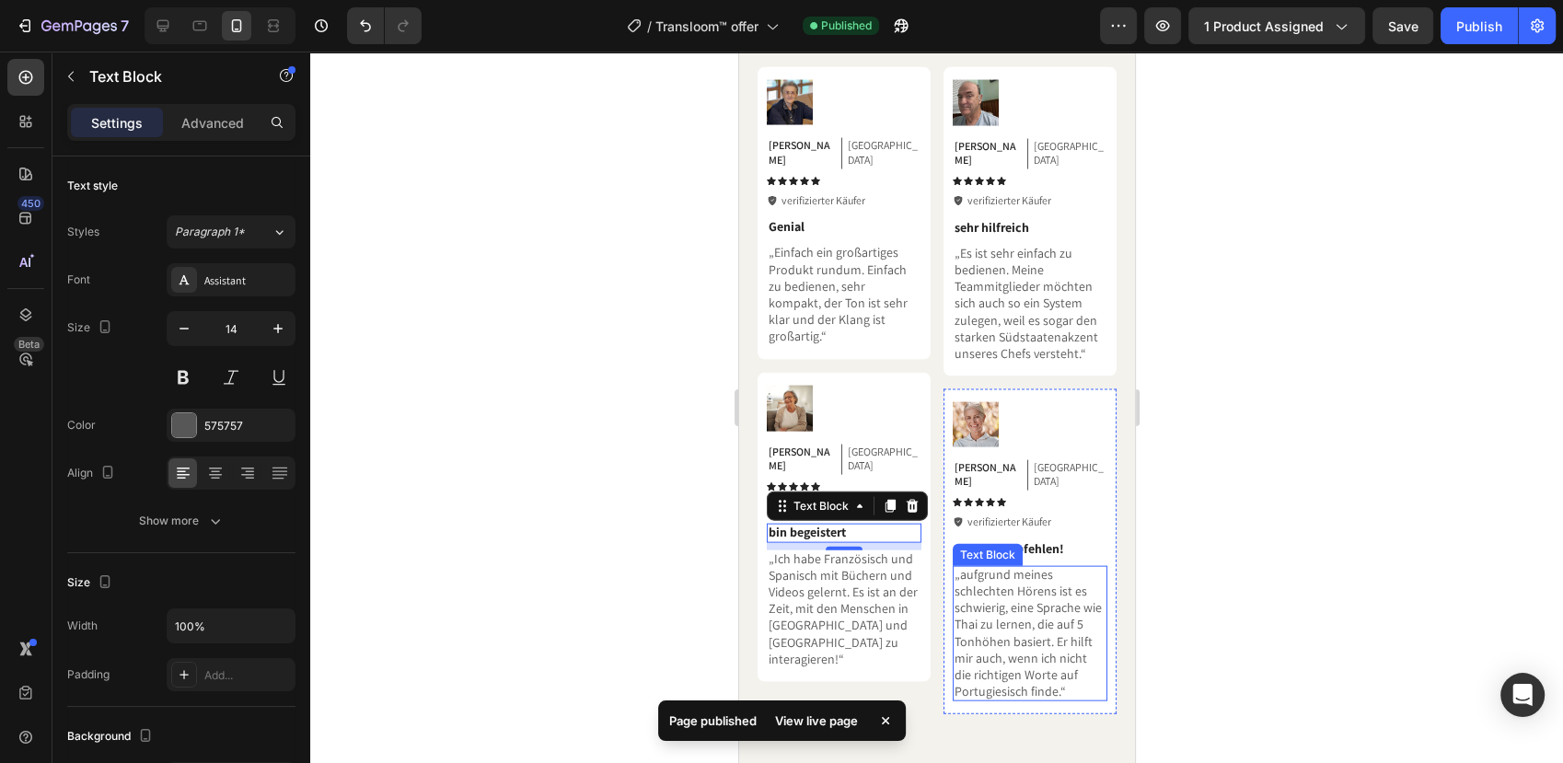
click at [960, 566] on p "„aufgrund meines schlechten Hörens ist es schwierig, eine Sprache wie Thai zu l…" at bounding box center [1028, 633] width 151 height 134
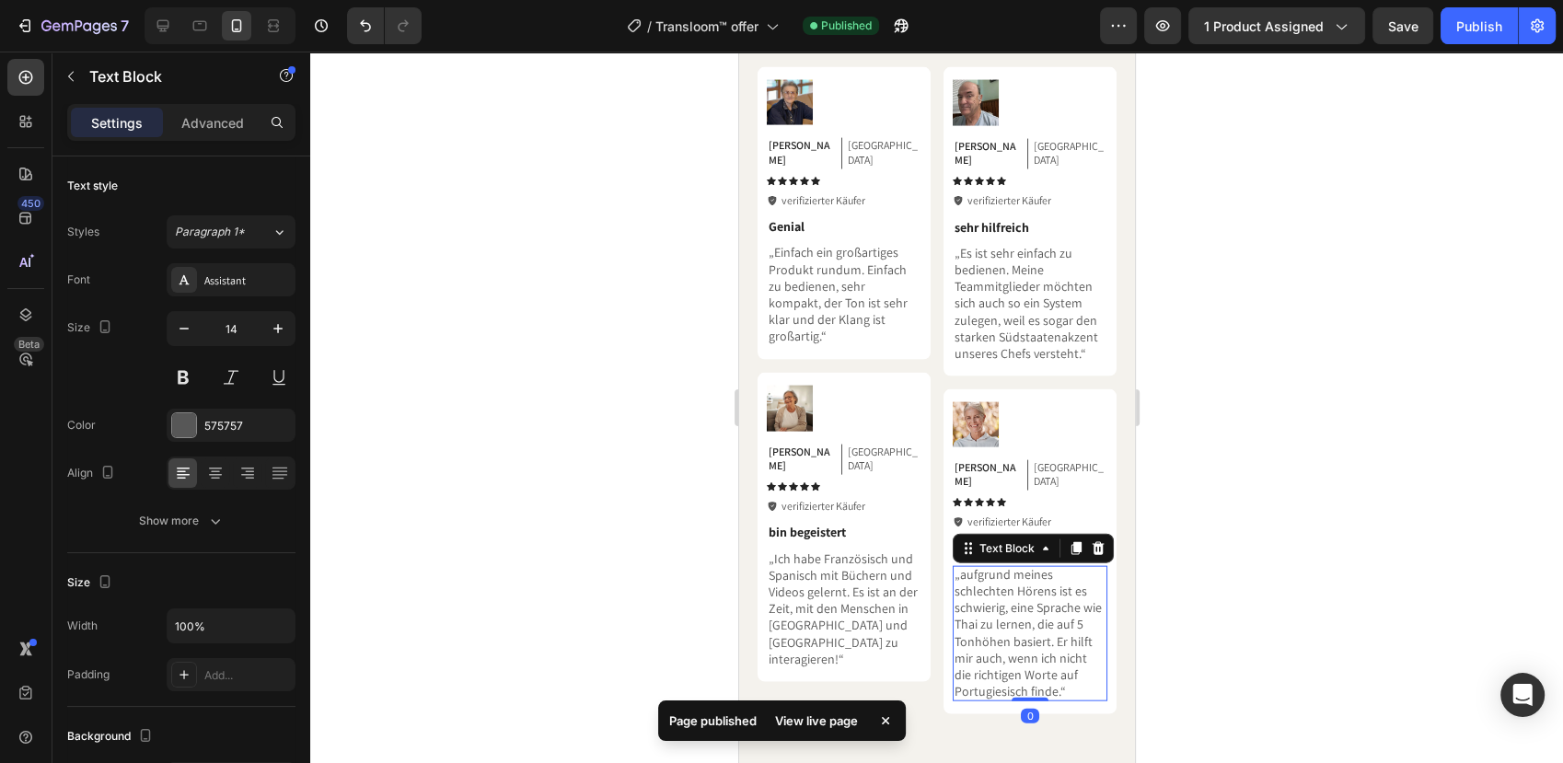
click at [960, 566] on p "„aufgrund meines schlechten Hörens ist es schwierig, eine Sprache wie Thai zu l…" at bounding box center [1028, 633] width 151 height 134
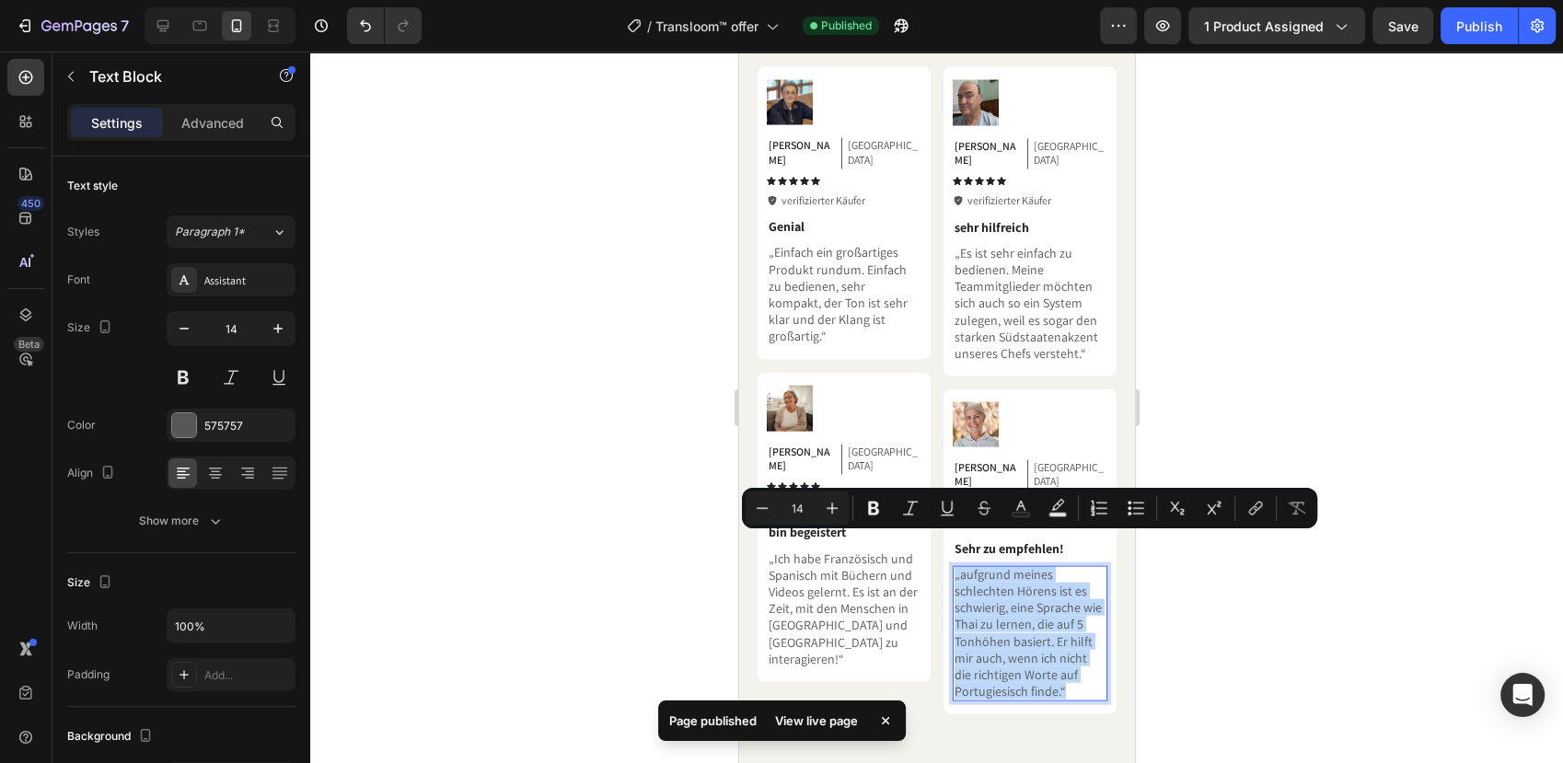
click at [960, 566] on p "„aufgrund meines schlechten Hörens ist es schwierig, eine Sprache wie Thai zu l…" at bounding box center [1028, 633] width 151 height 134
click at [907, 555] on p "„Ich habe Französisch und Spanisch mit Büchern und Videos gelernt. Es ist an de…" at bounding box center [843, 608] width 151 height 117
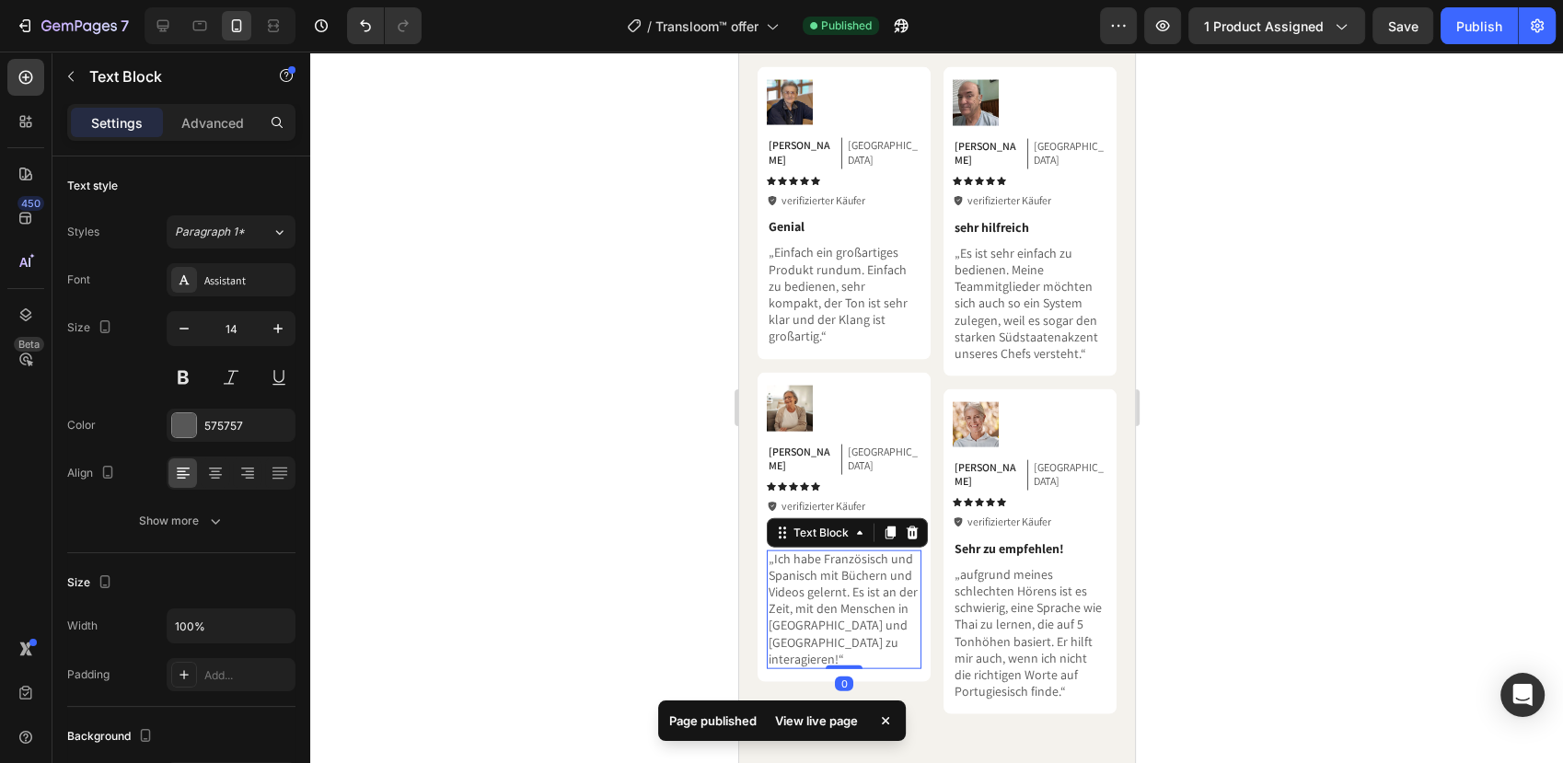
click at [952, 566] on div "„aufgrund meines schlechten Hörens ist es schwierig, eine Sprache wie Thai zu l…" at bounding box center [1029, 634] width 155 height 136
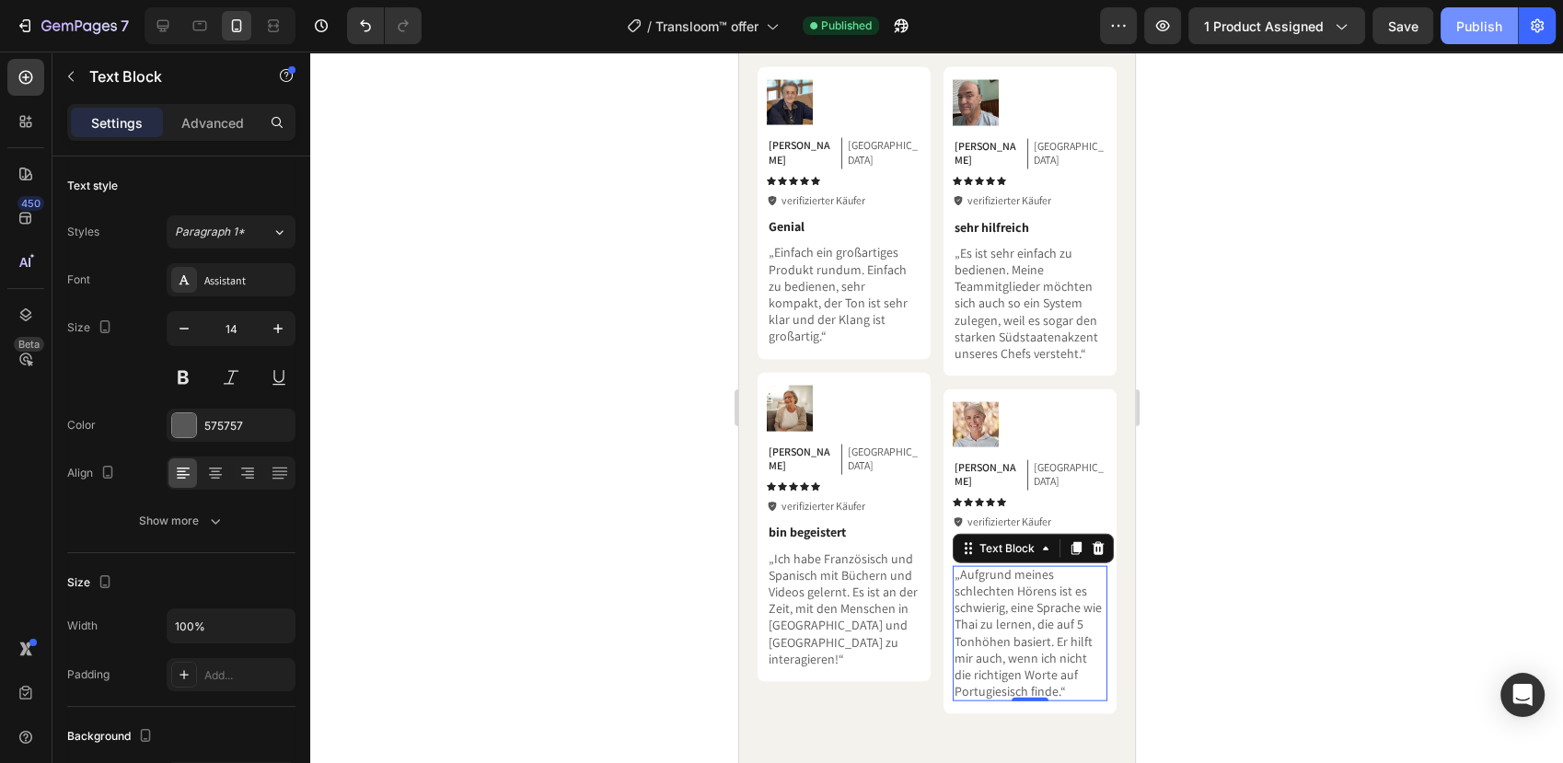
click at [1484, 17] on div "Publish" at bounding box center [1479, 26] width 46 height 19
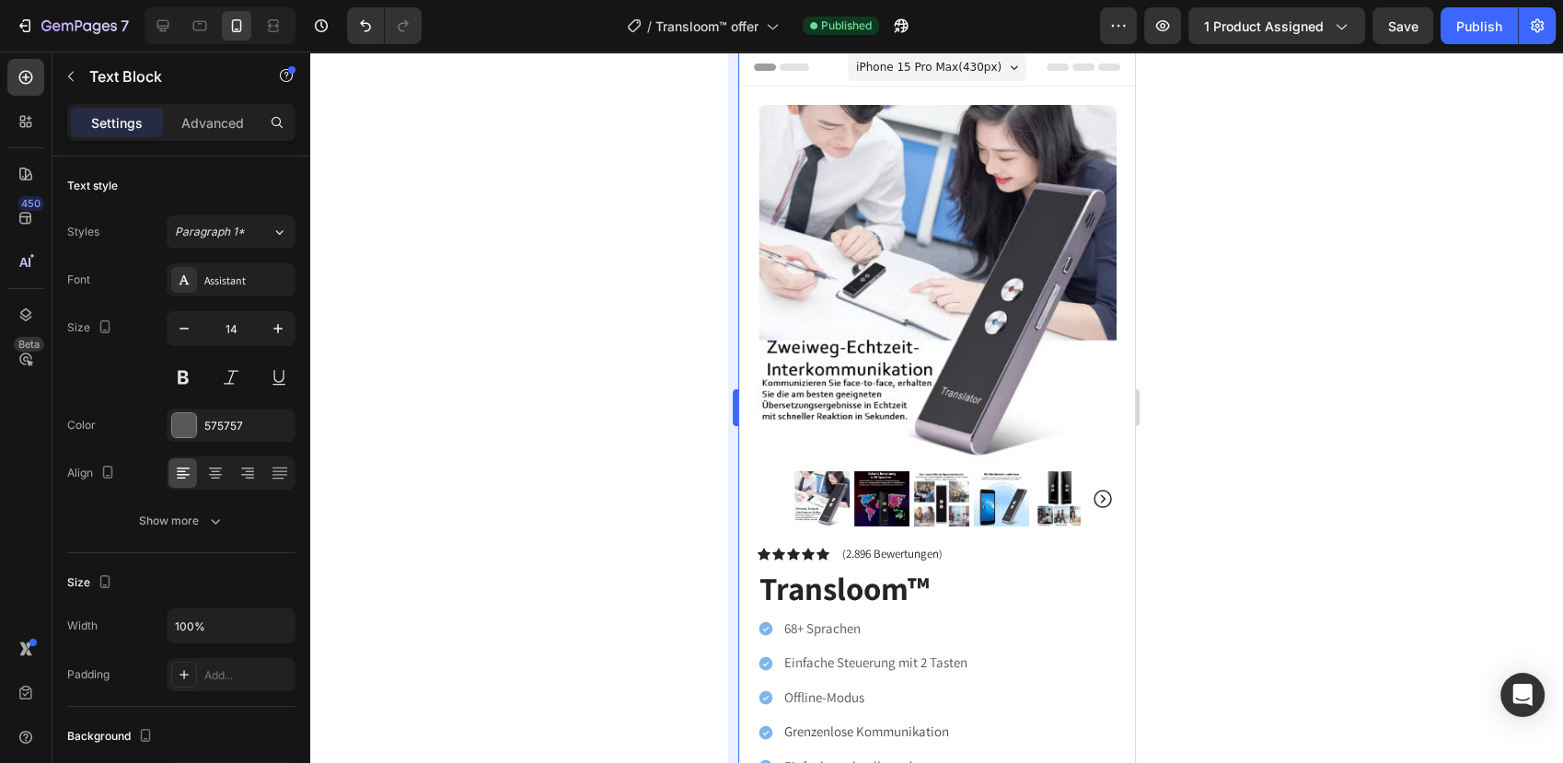
scroll to position [0, 0]
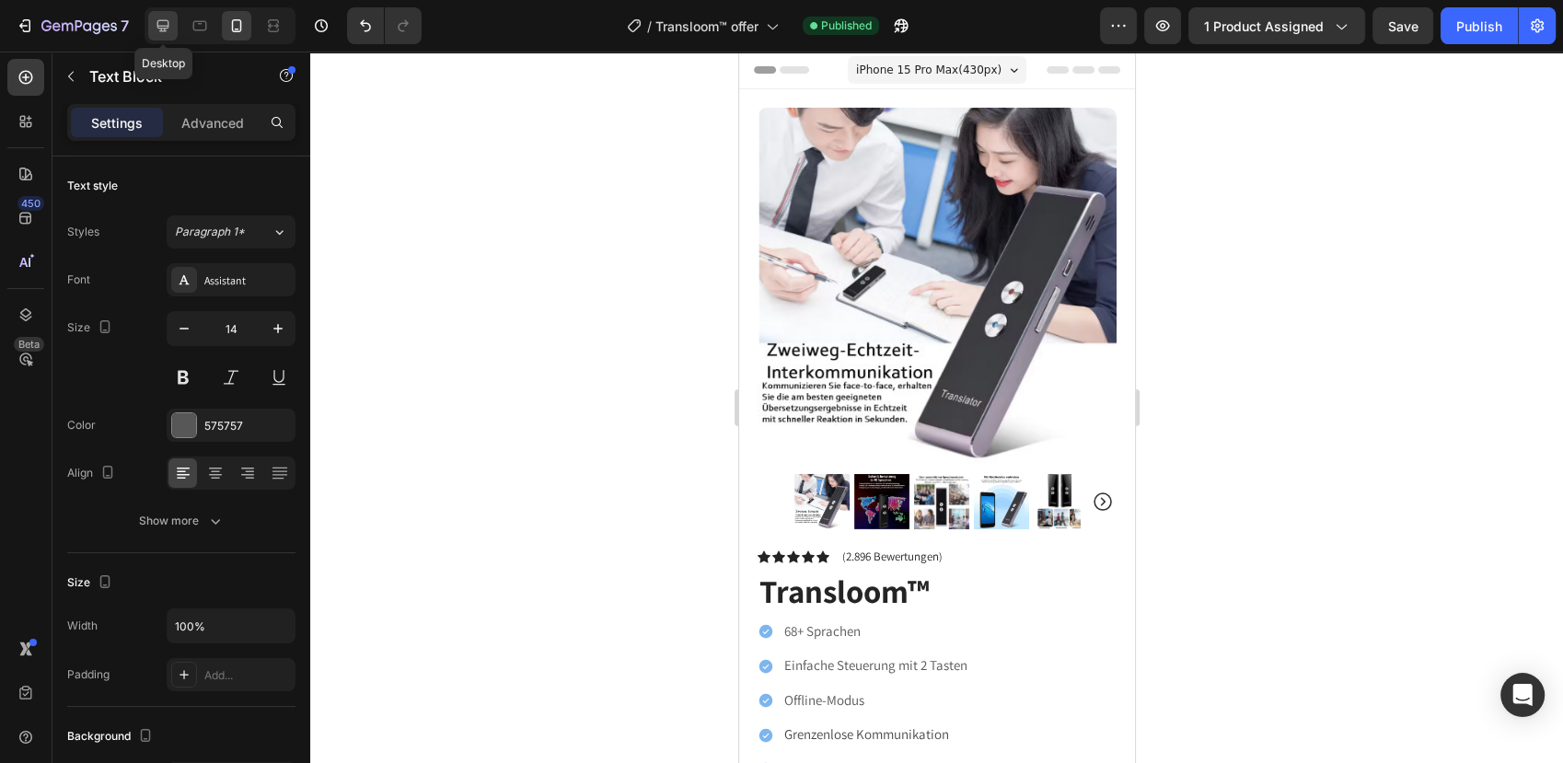
click at [172, 21] on div at bounding box center [162, 25] width 29 height 29
type input "16"
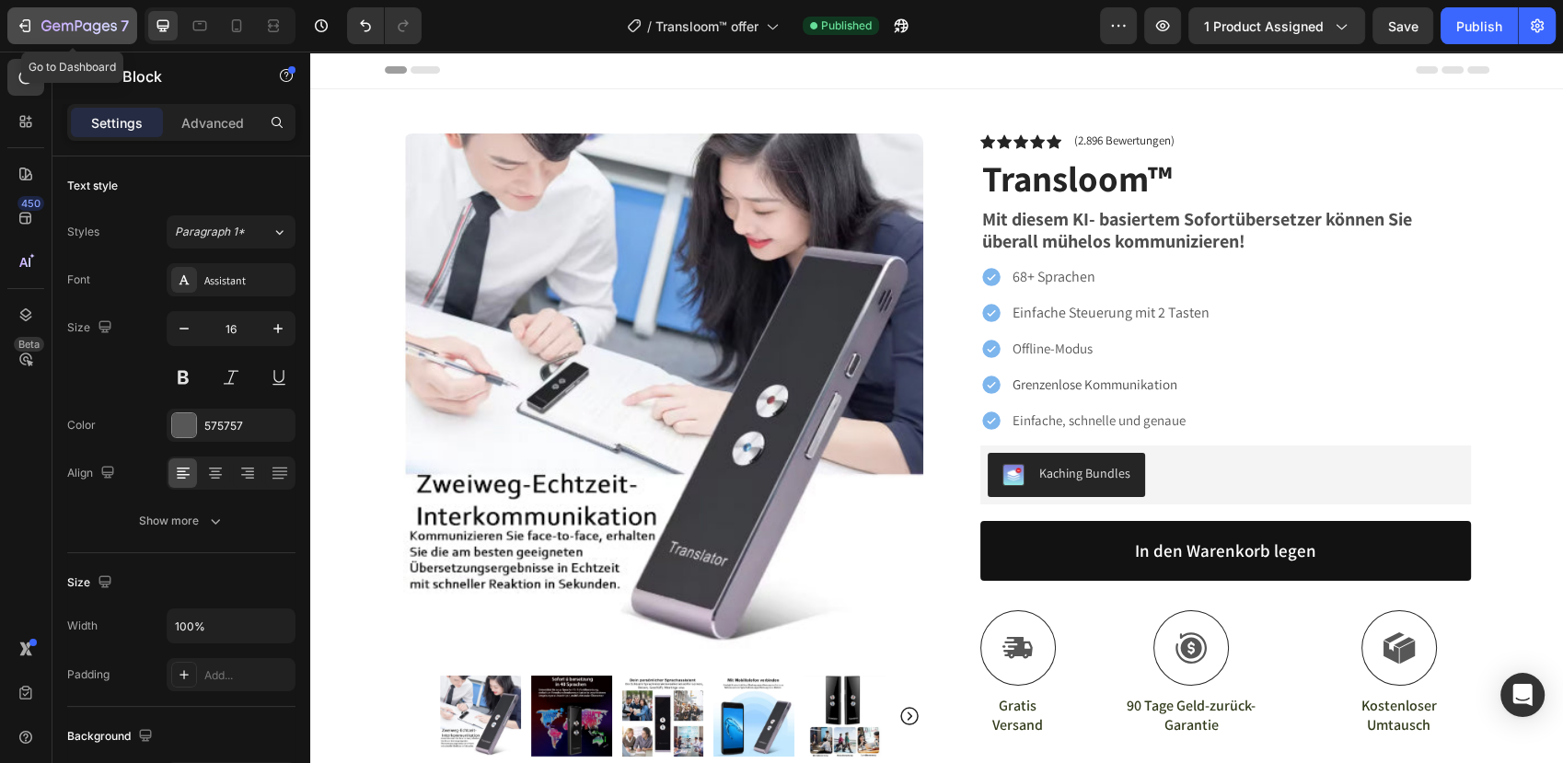
click at [41, 21] on icon "button" at bounding box center [78, 27] width 75 height 16
